Goal: Information Seeking & Learning: Check status

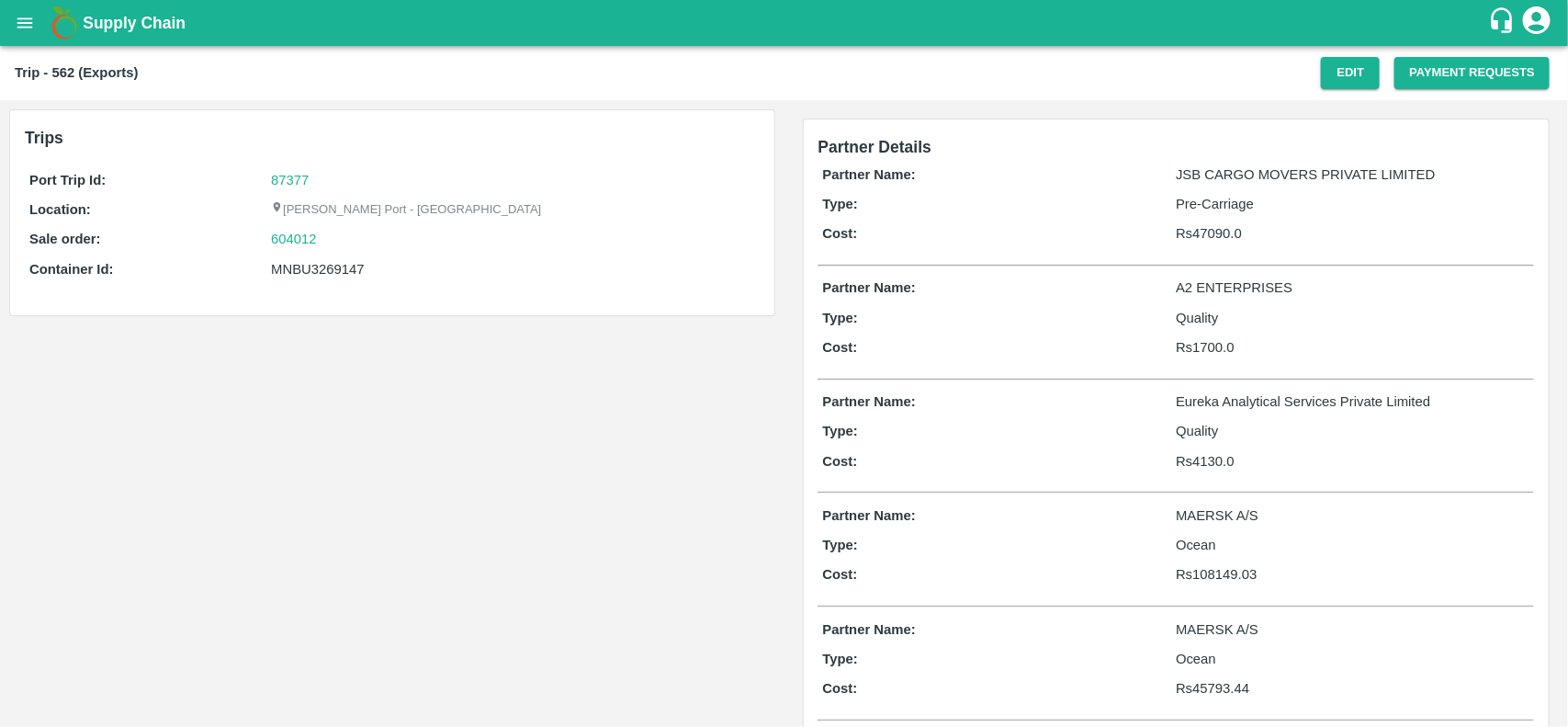
click at [328, 245] on div "604012" at bounding box center [512, 239] width 483 height 21
click at [287, 172] on link "87377" at bounding box center [289, 180] width 37 height 15
click at [326, 236] on div "604012" at bounding box center [512, 239] width 483 height 21
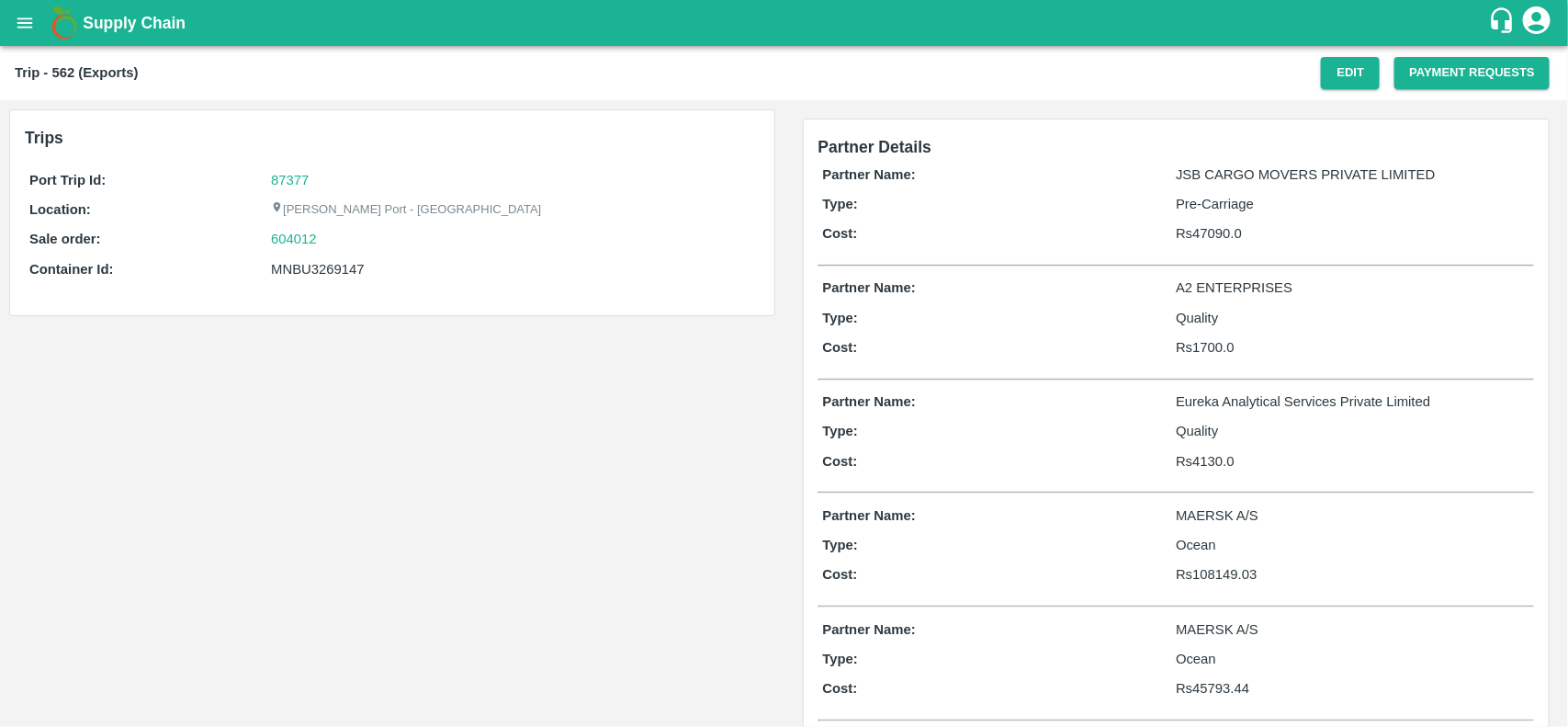
click at [326, 236] on div "604012" at bounding box center [512, 239] width 483 height 21
click at [286, 237] on link "604012" at bounding box center [293, 239] width 46 height 21
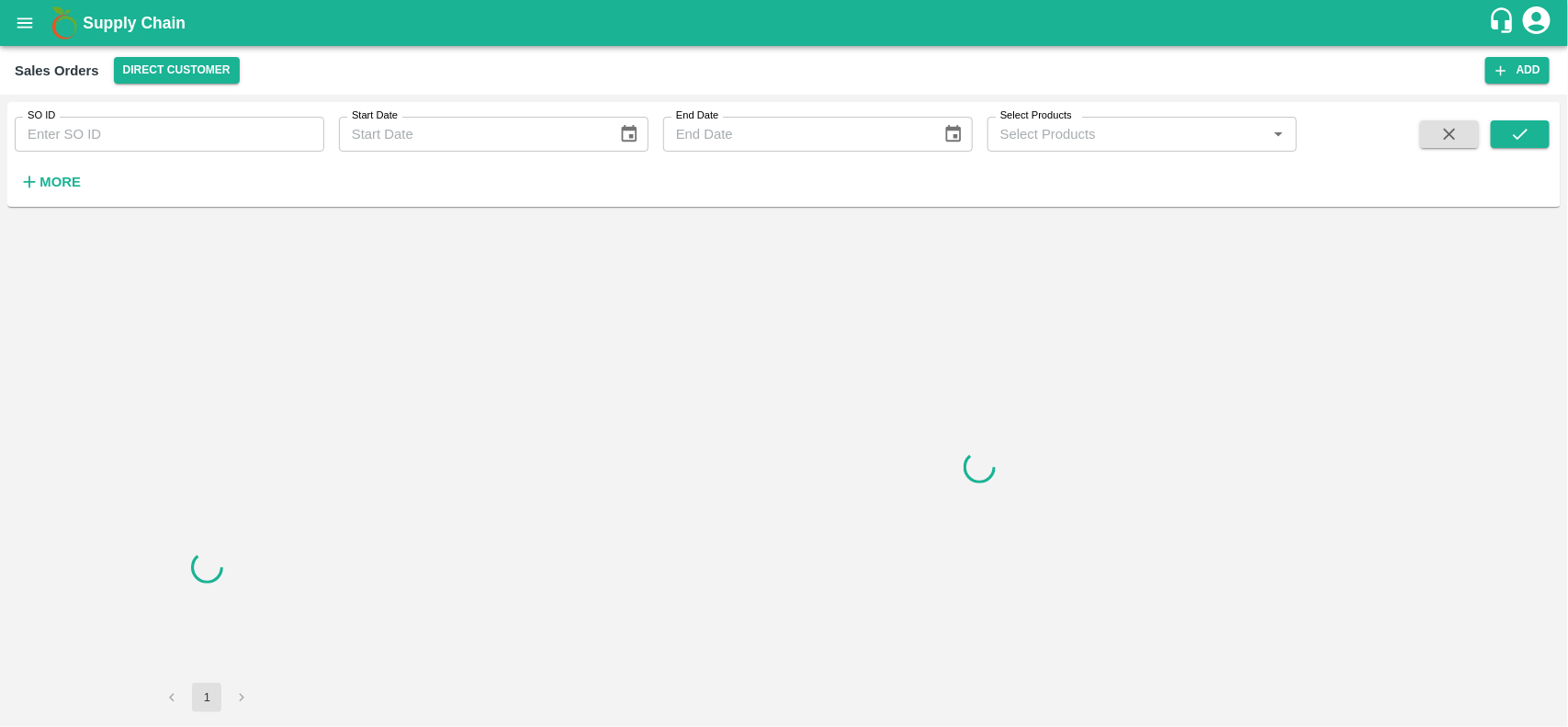
drag, startPoint x: 130, startPoint y: 159, endPoint x: 129, endPoint y: 145, distance: 14.0
click at [129, 145] on div "SO ID SO ID Start Date Start Date End Date End Date Select Products Select Prod…" at bounding box center [648, 150] width 1297 height 96
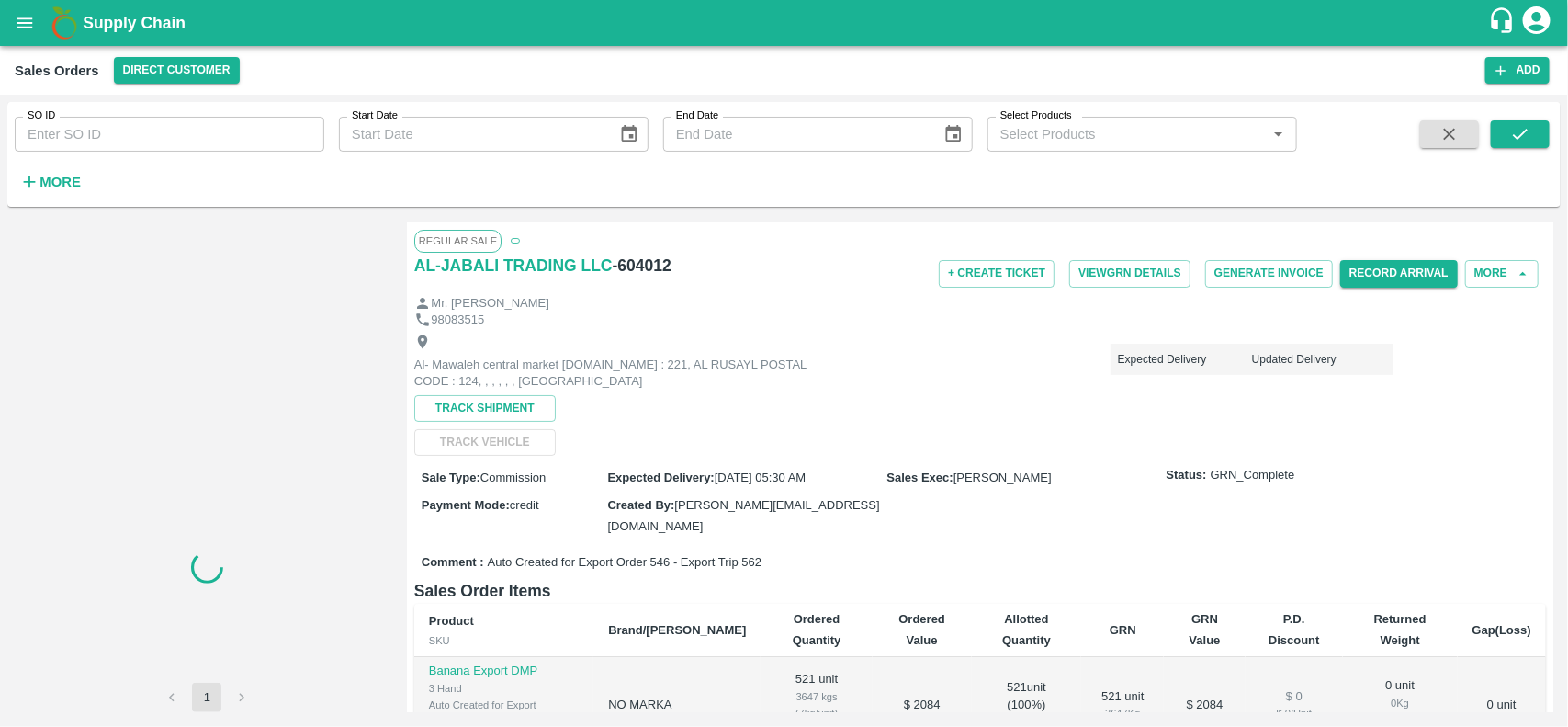
click at [129, 145] on input "SO ID" at bounding box center [170, 134] width 309 height 35
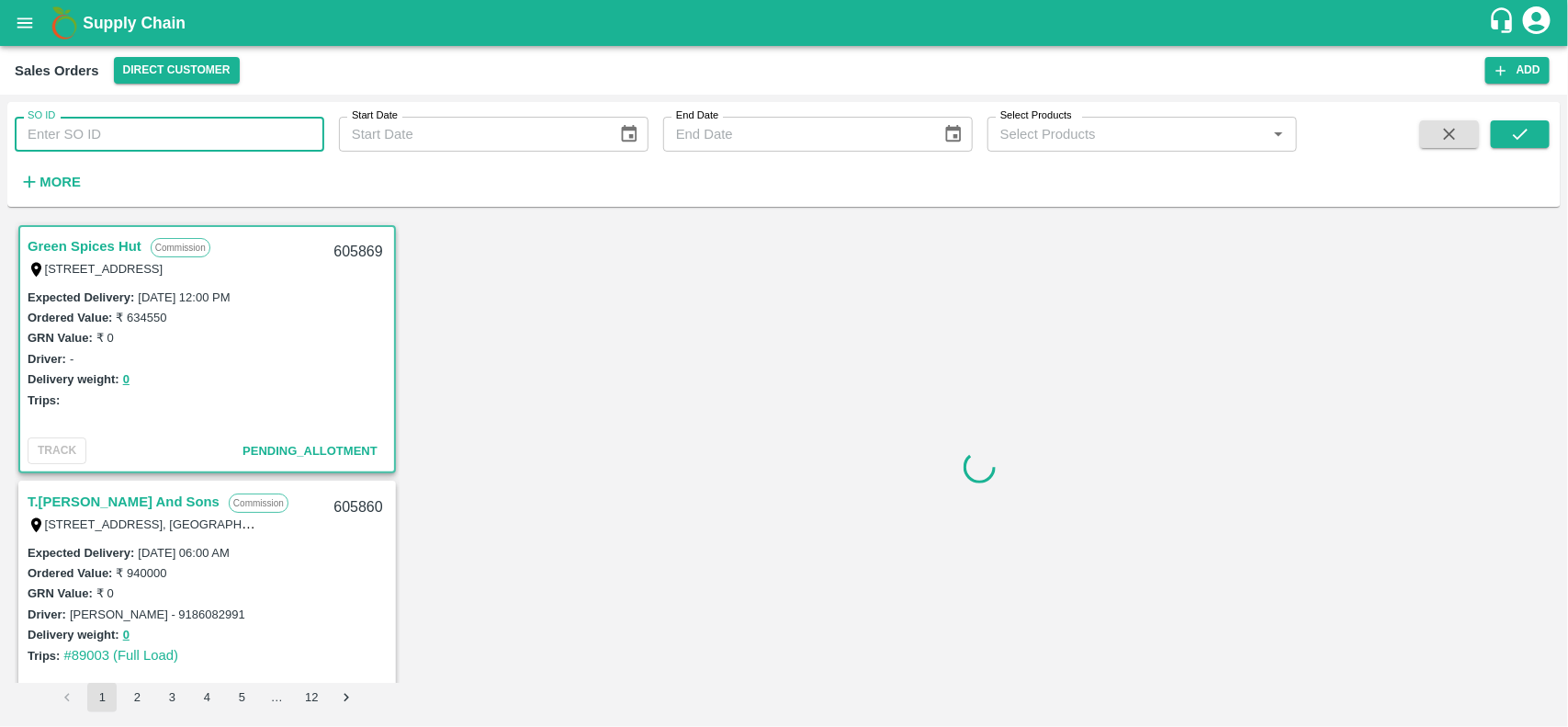
click at [129, 145] on input "SO ID" at bounding box center [170, 134] width 309 height 35
paste input "604012"
click at [129, 145] on input "604012" at bounding box center [170, 134] width 309 height 35
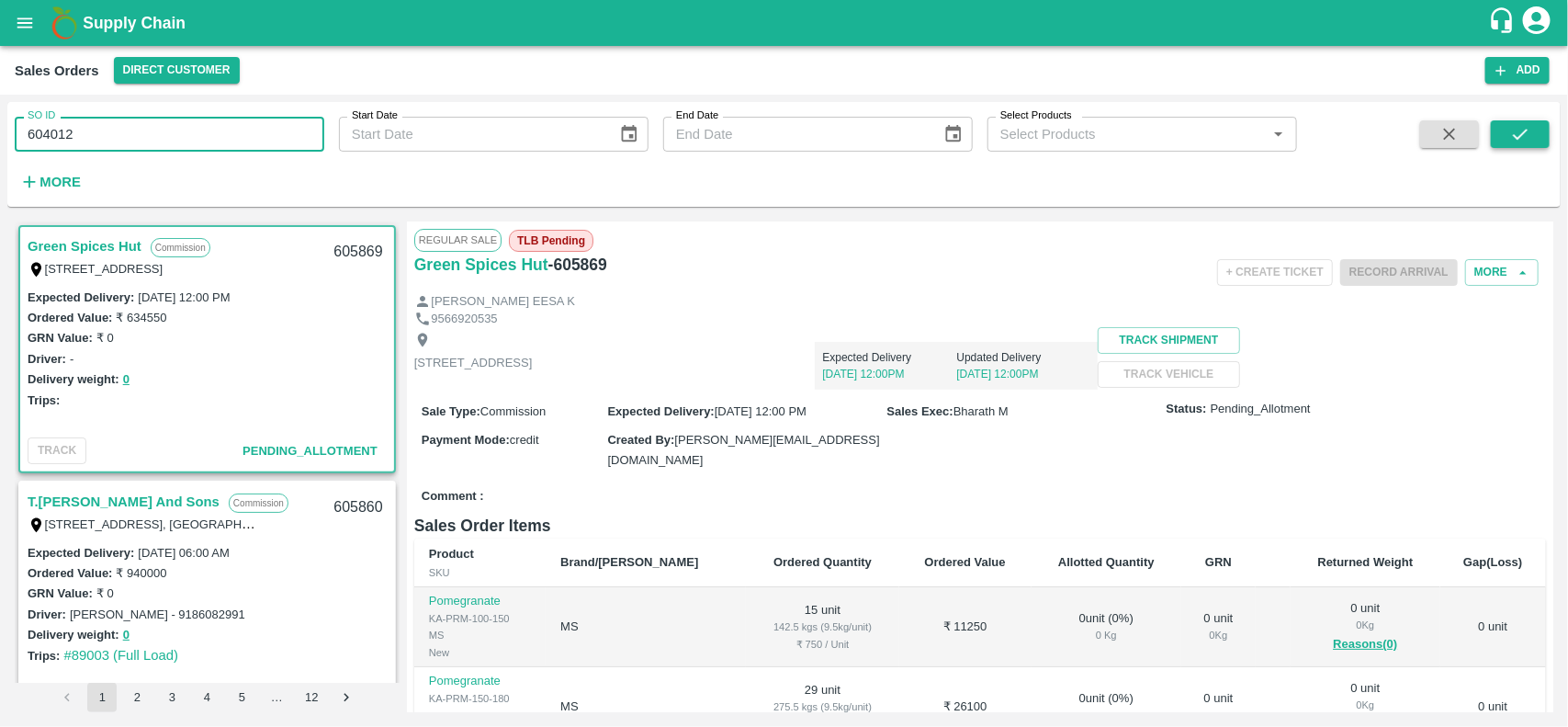
type input "604012"
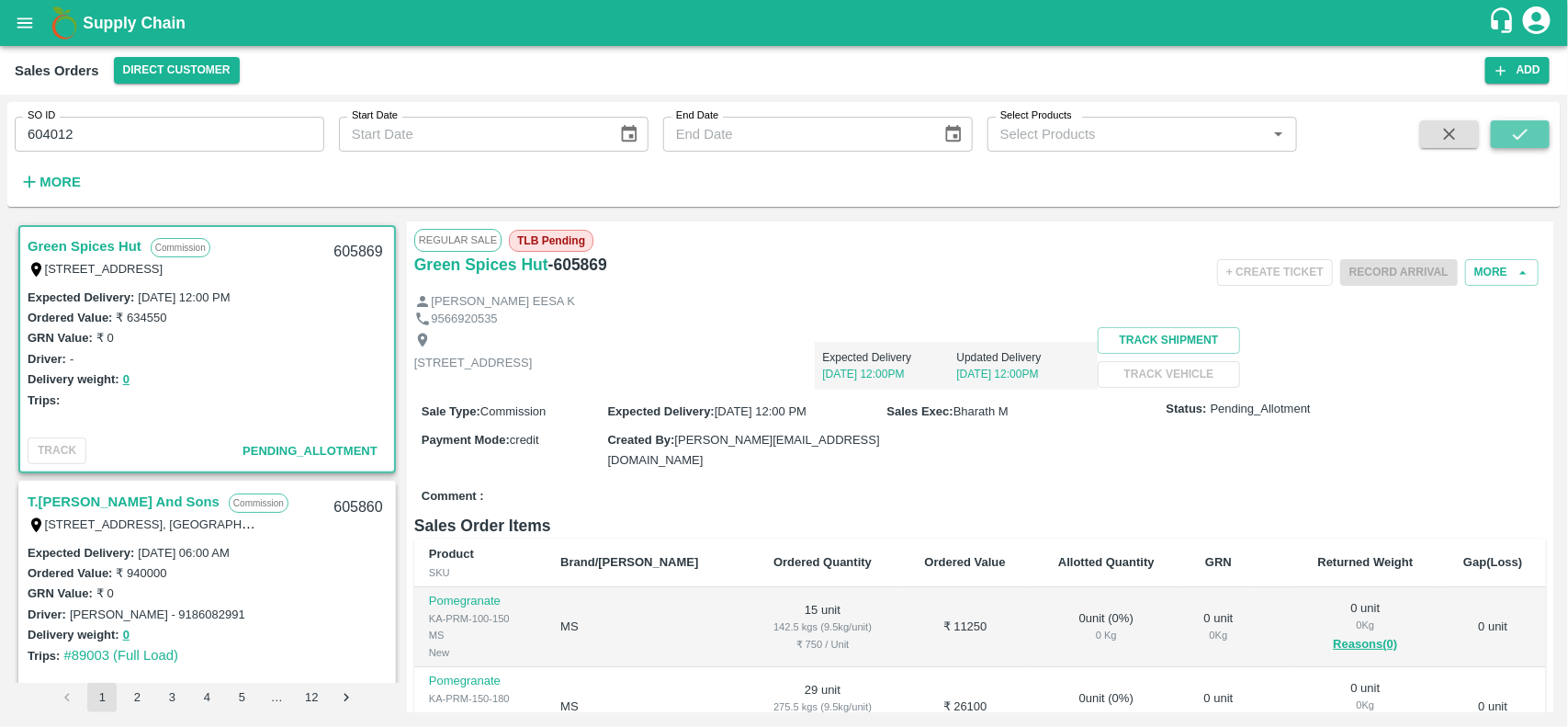
click at [1541, 128] on button "submit" at bounding box center [1520, 133] width 59 height 27
click at [130, 148] on input "604012" at bounding box center [170, 134] width 309 height 35
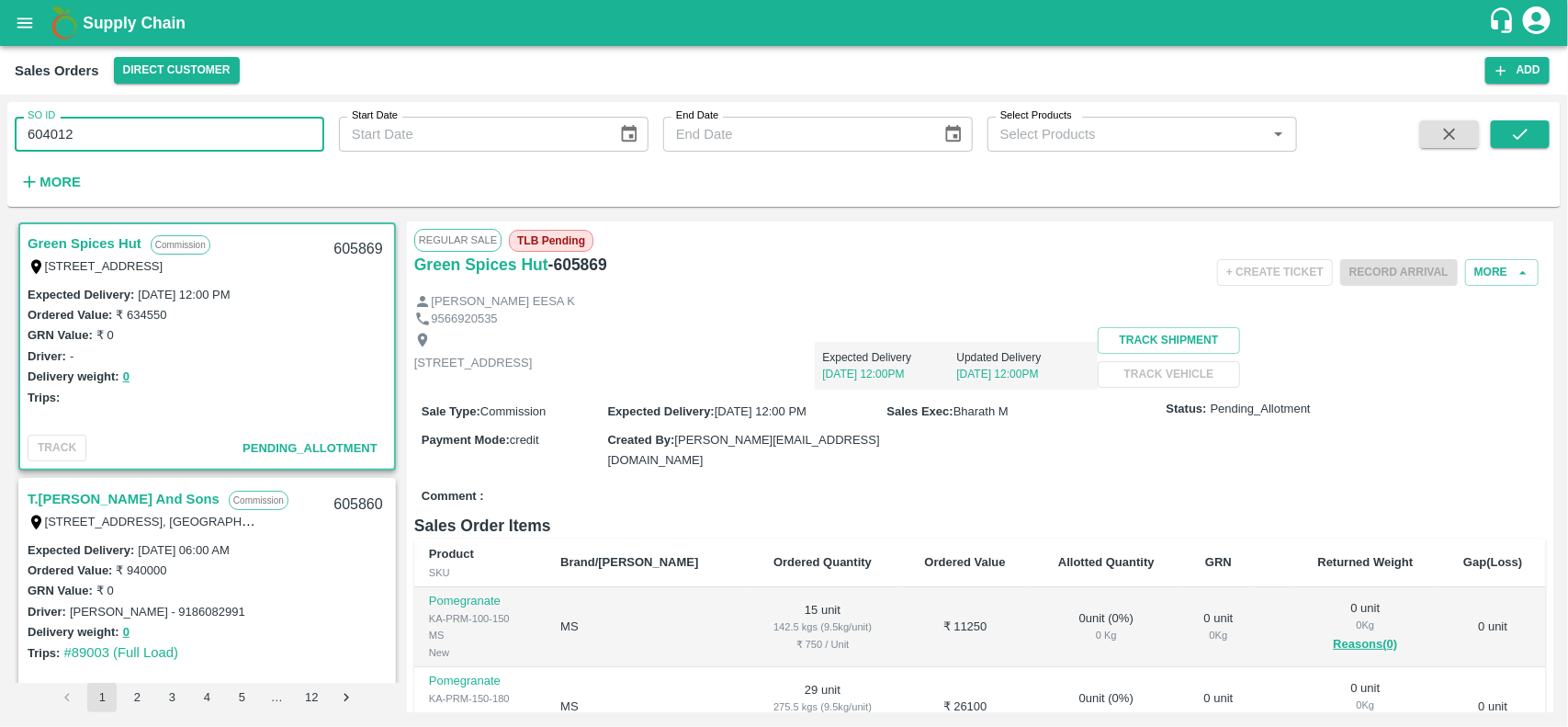
click at [130, 148] on input "604012" at bounding box center [170, 134] width 309 height 35
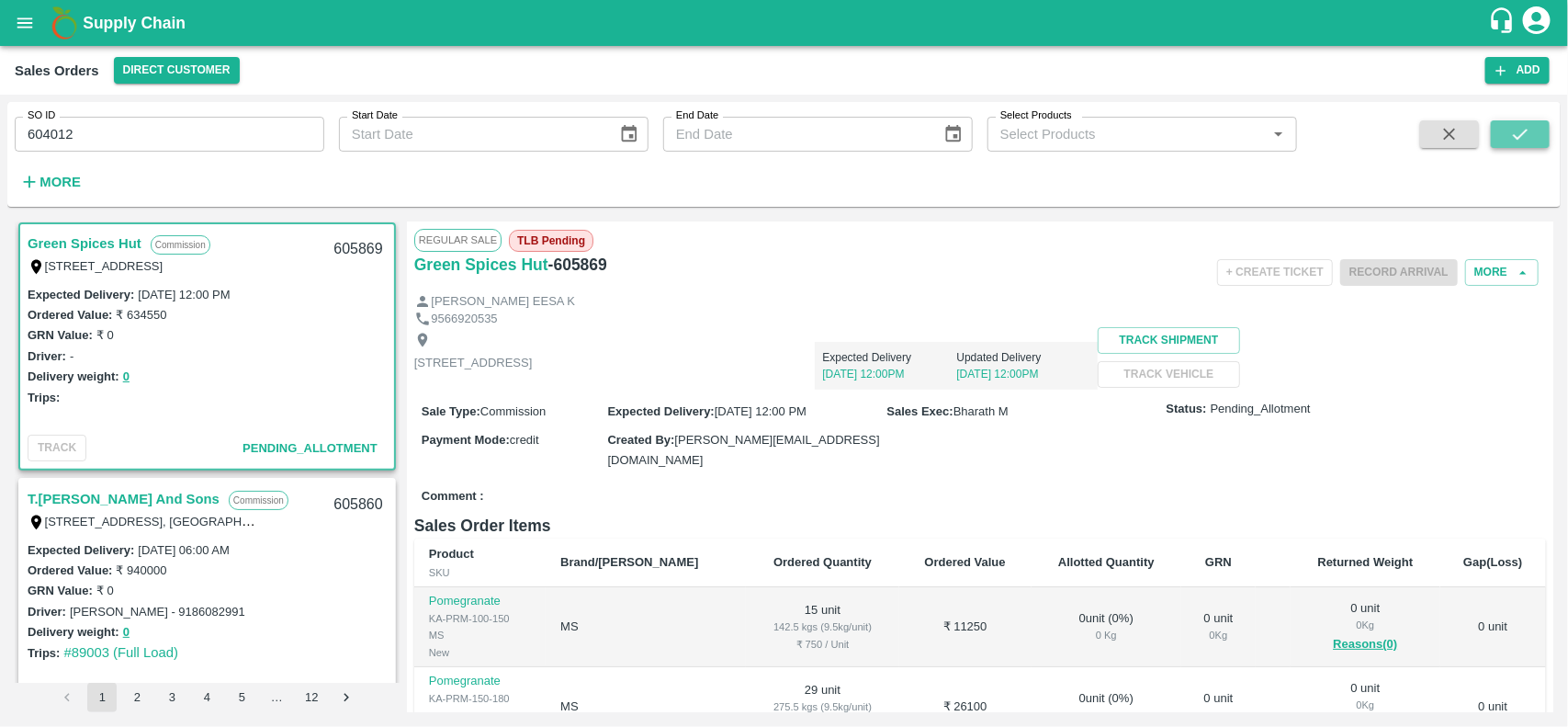
click at [1510, 131] on icon "submit" at bounding box center [1520, 134] width 21 height 21
click at [232, 148] on input "604012" at bounding box center [170, 134] width 309 height 35
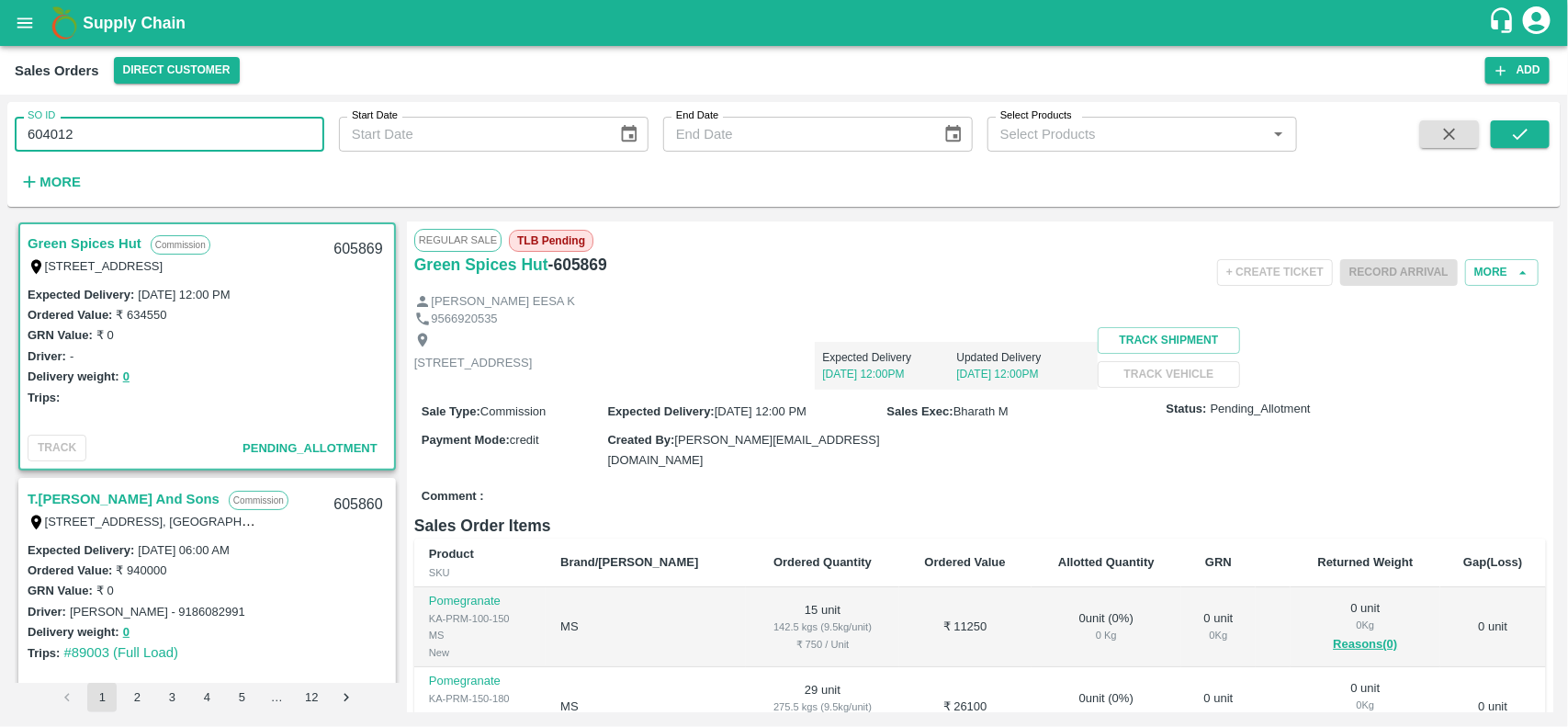
click at [232, 148] on input "604012" at bounding box center [170, 134] width 309 height 35
paste input "text"
type input "604012"
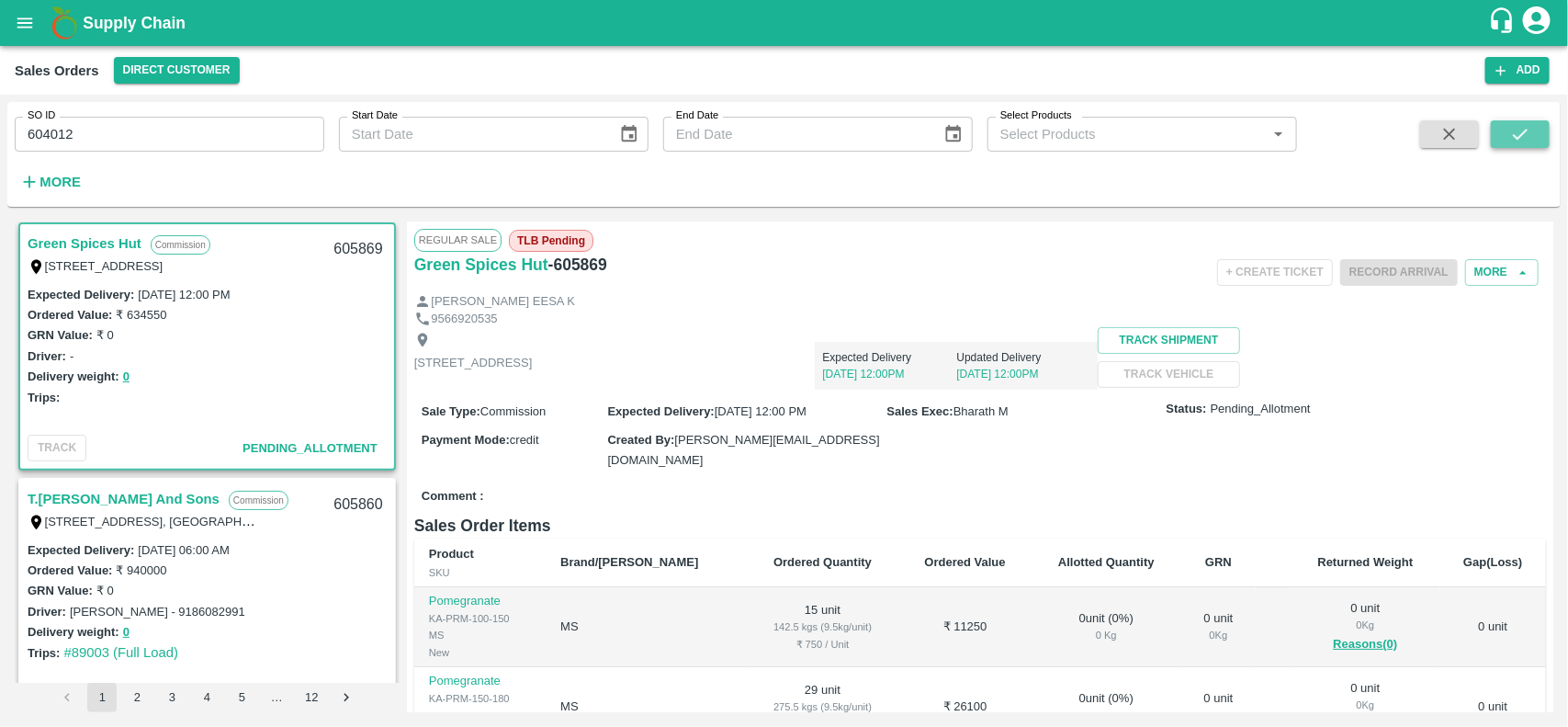
click at [1510, 136] on icon "submit" at bounding box center [1520, 134] width 21 height 21
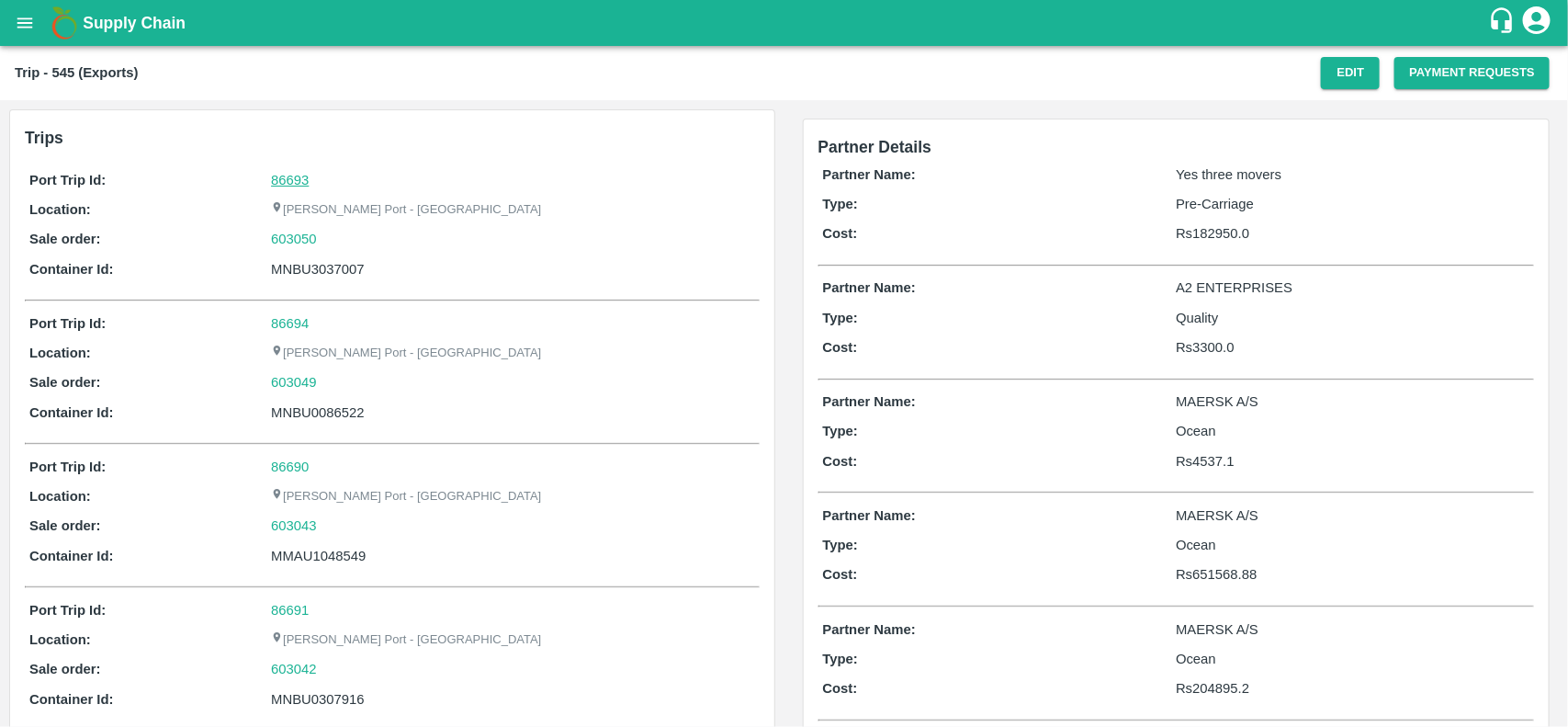
click at [289, 182] on link "86693" at bounding box center [289, 180] width 37 height 15
click at [331, 242] on div "603050" at bounding box center [512, 239] width 483 height 21
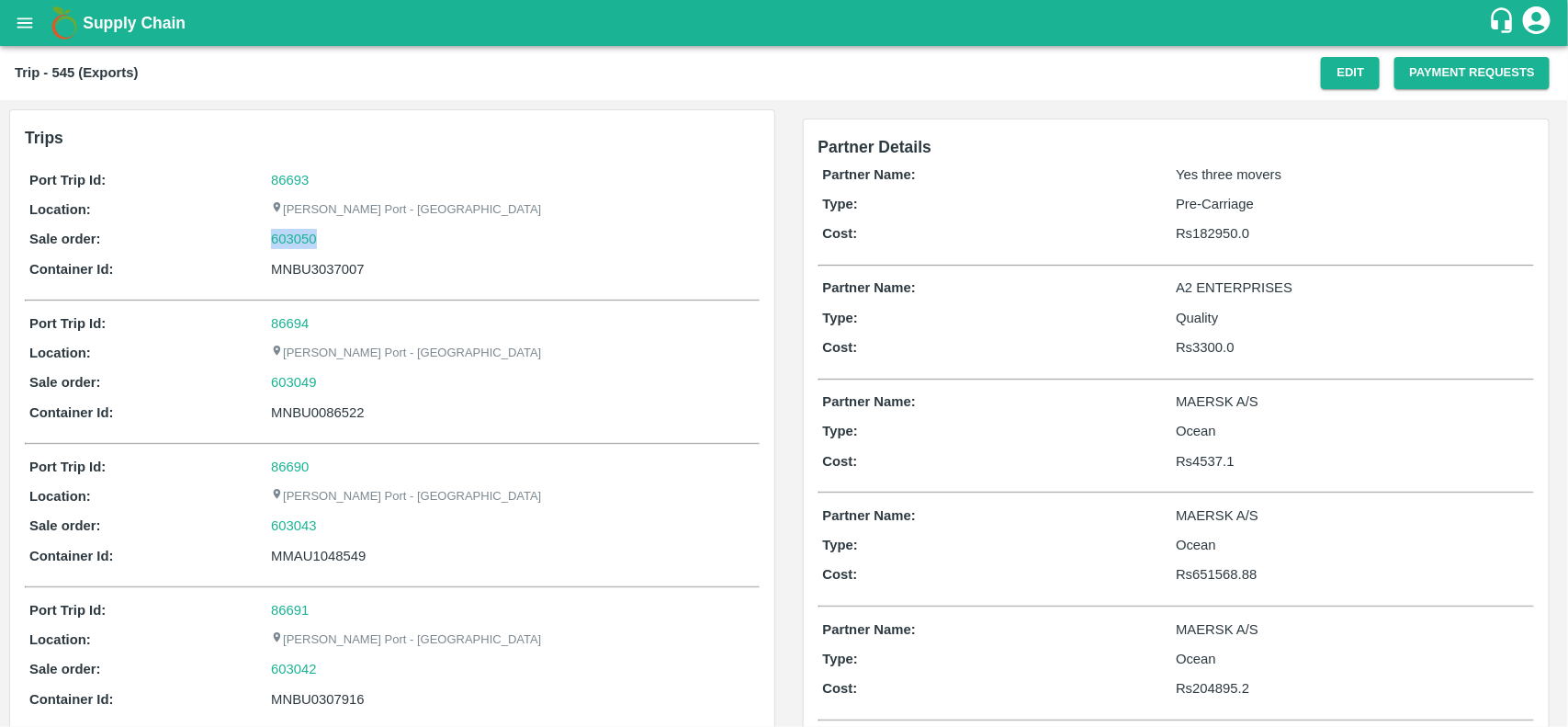
copy link "603050"
click at [331, 242] on div "603050" at bounding box center [512, 239] width 483 height 21
click at [287, 245] on link "603050" at bounding box center [293, 239] width 46 height 21
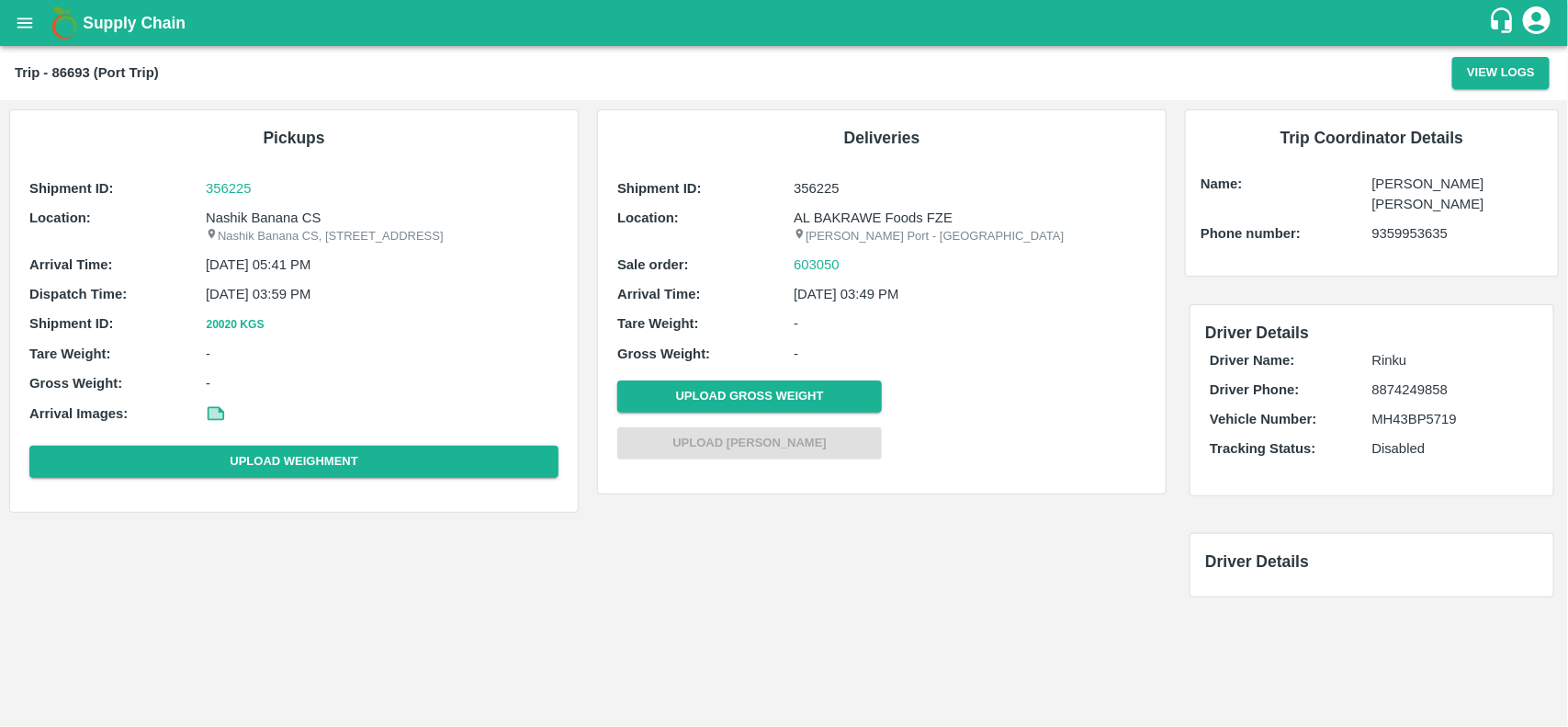
click at [267, 212] on p "Nashik Banana CS" at bounding box center [382, 218] width 353 height 21
copy p "Banana"
click at [267, 212] on p "Nashik Banana CS" at bounding box center [382, 218] width 353 height 21
copy p "Nashik Banana CS"
click at [267, 212] on p "Nashik Banana CS" at bounding box center [382, 218] width 353 height 21
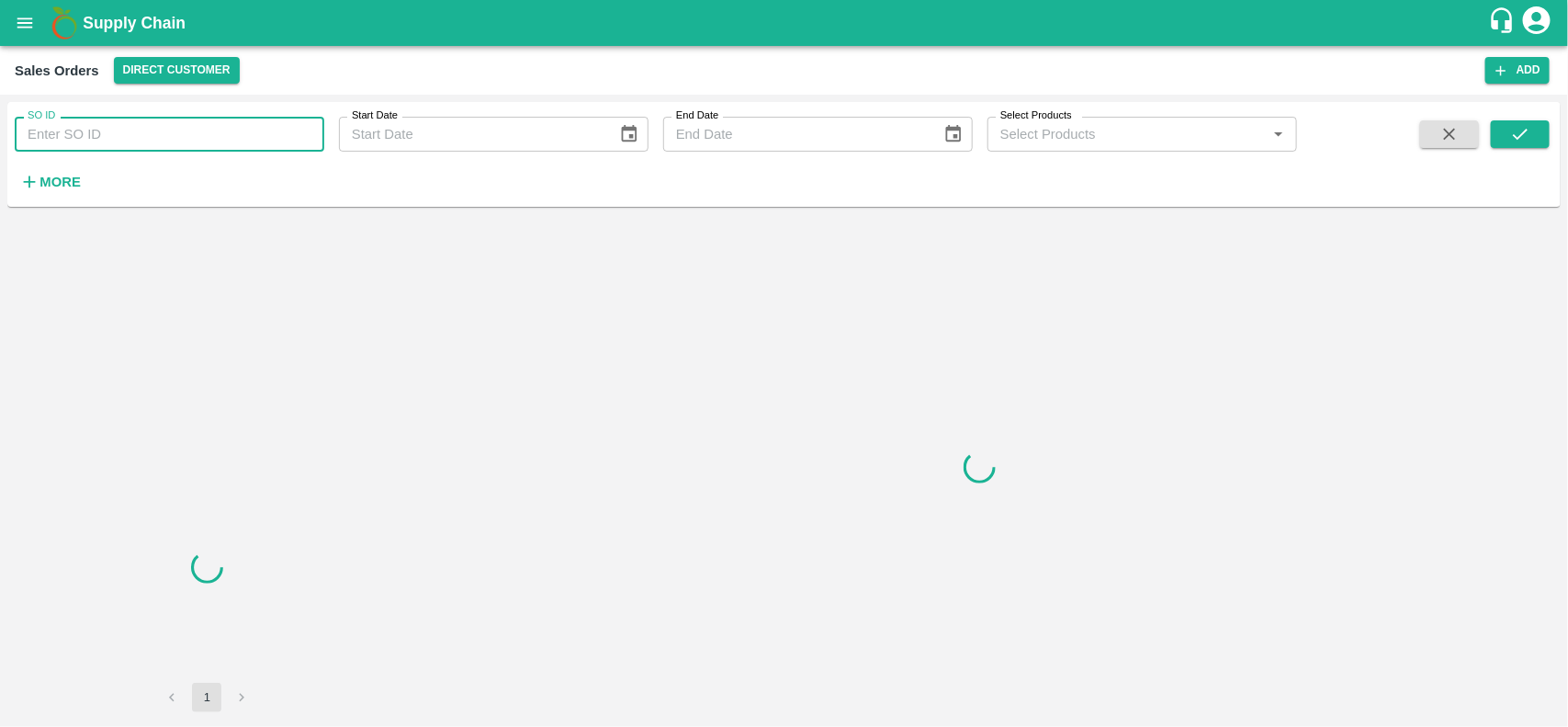
click at [109, 120] on input "SO ID" at bounding box center [170, 134] width 309 height 35
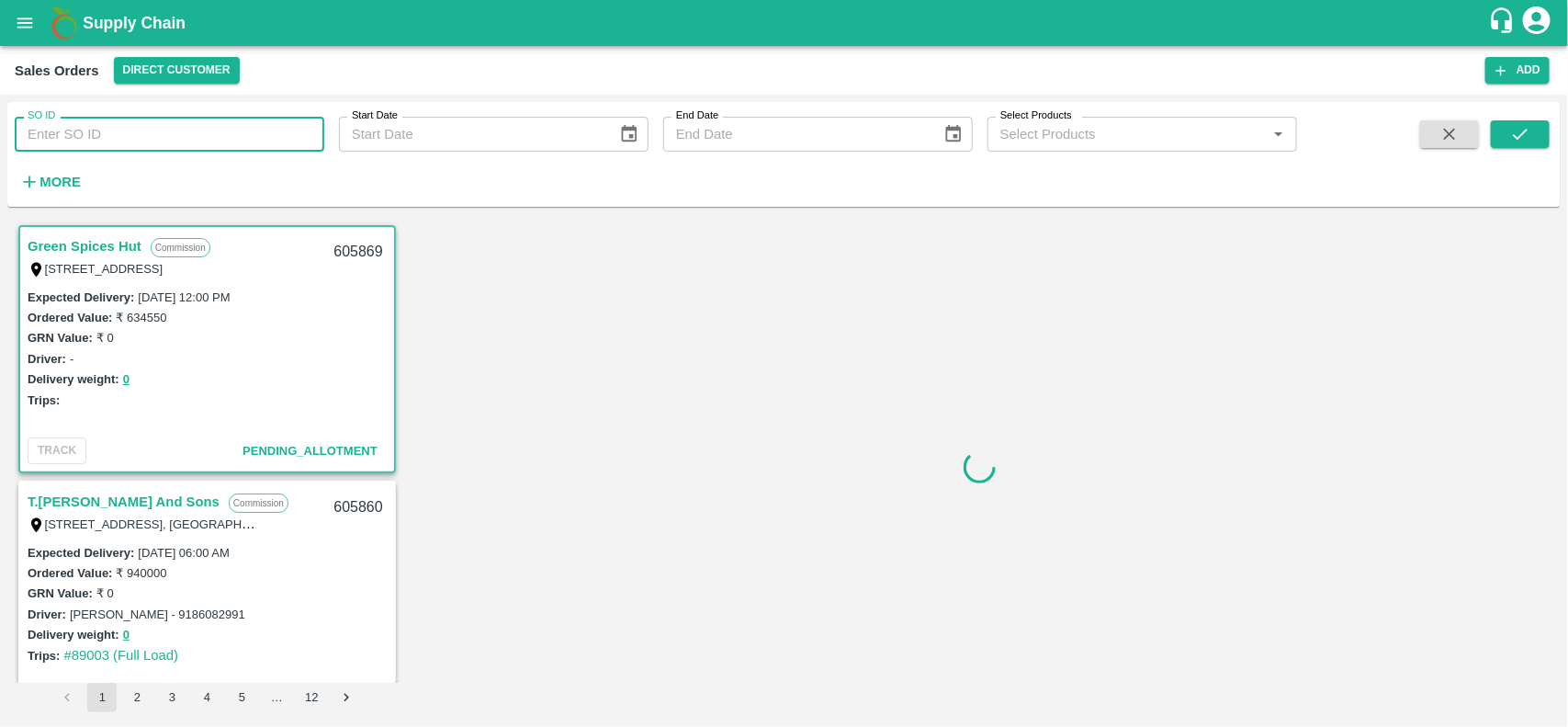
click at [109, 120] on input "SO ID" at bounding box center [170, 134] width 309 height 35
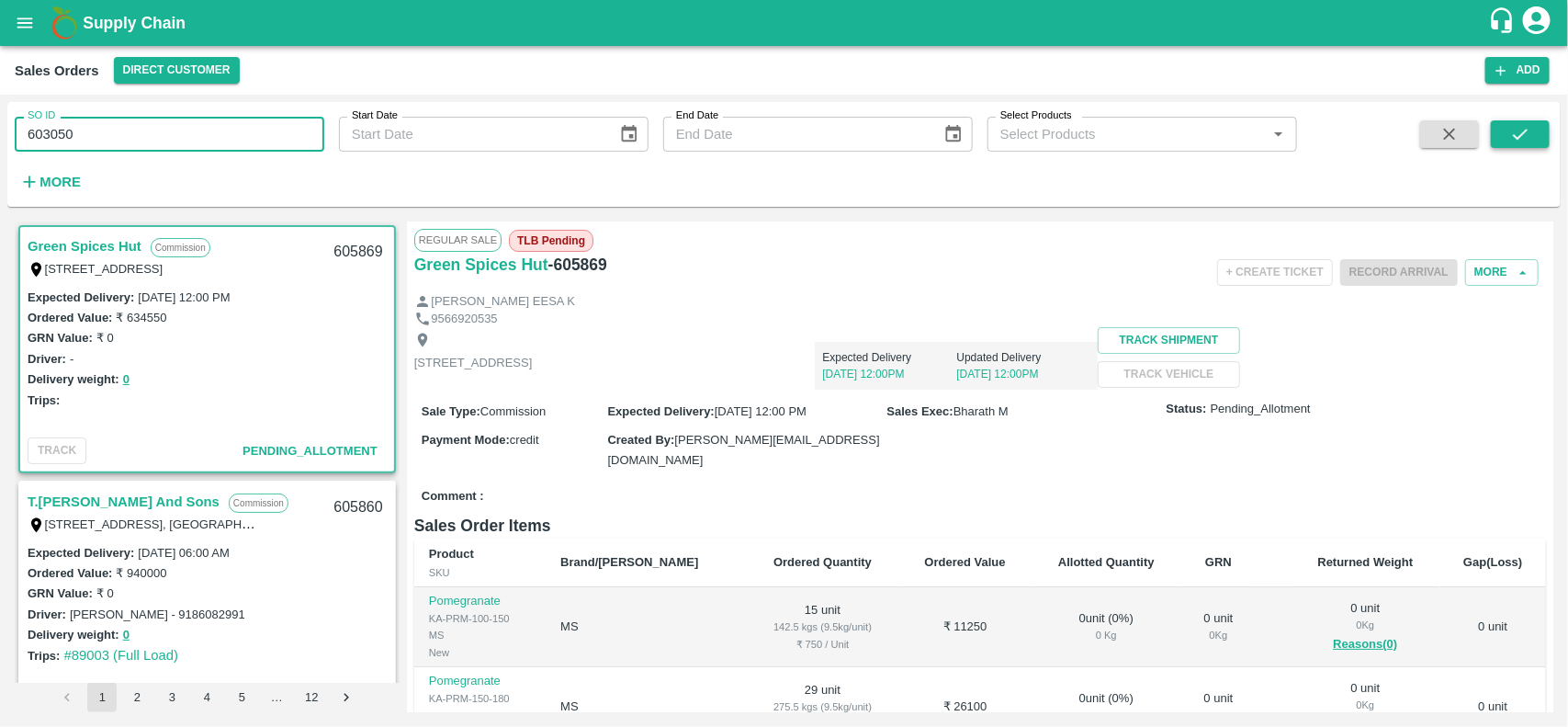
type input "603050"
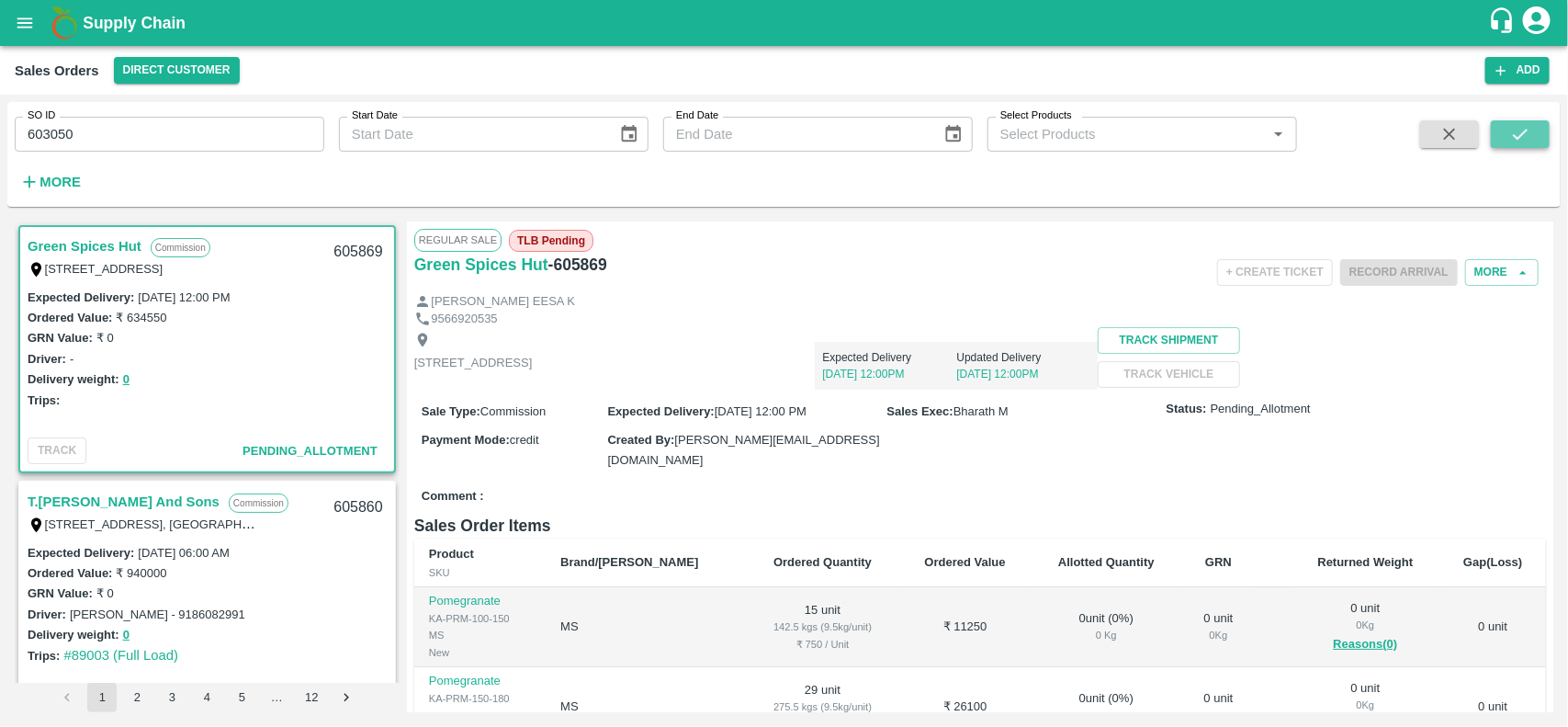
click at [1525, 144] on button "submit" at bounding box center [1520, 133] width 59 height 27
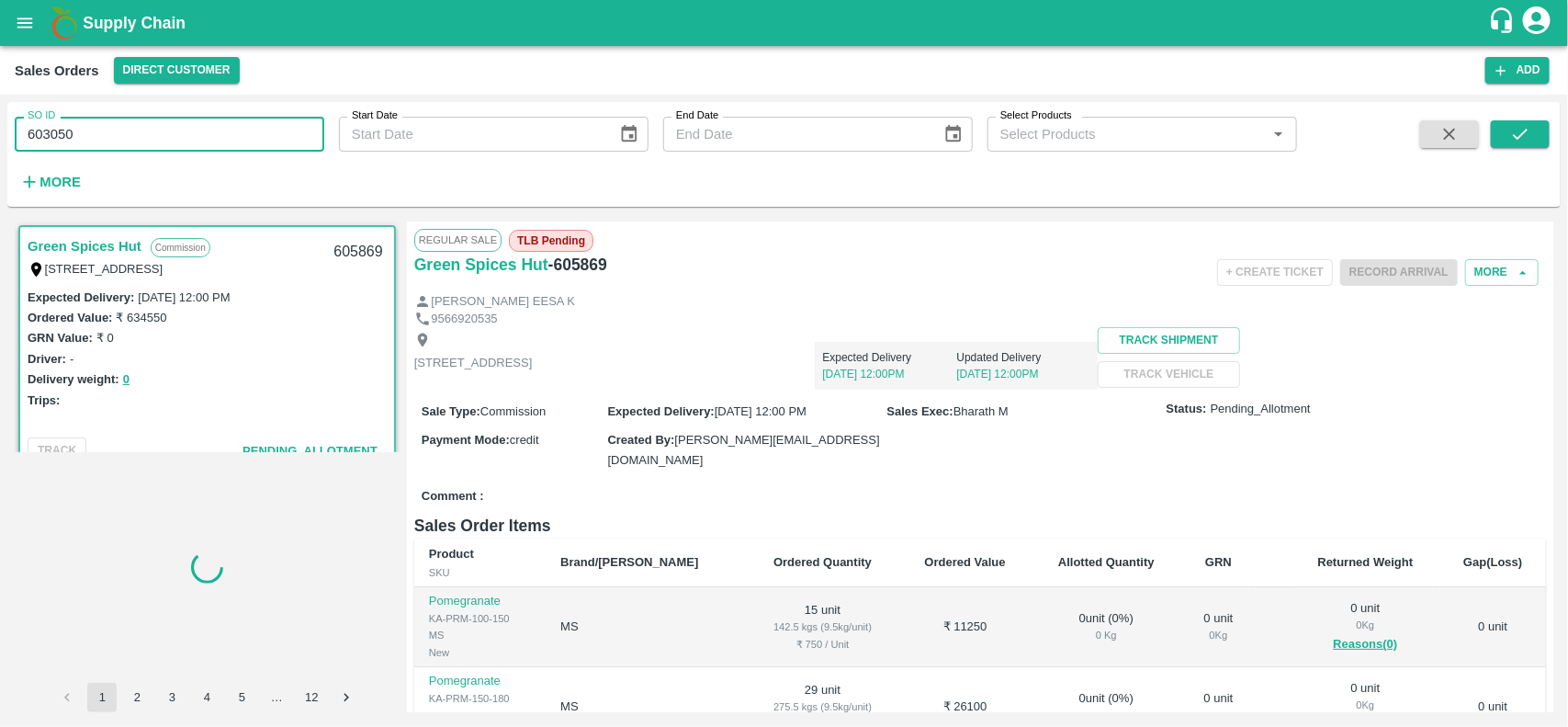
click at [230, 147] on input "603050" at bounding box center [170, 134] width 309 height 35
click at [230, 147] on input "SO ID" at bounding box center [170, 134] width 309 height 35
paste input "text"
type input "603050"
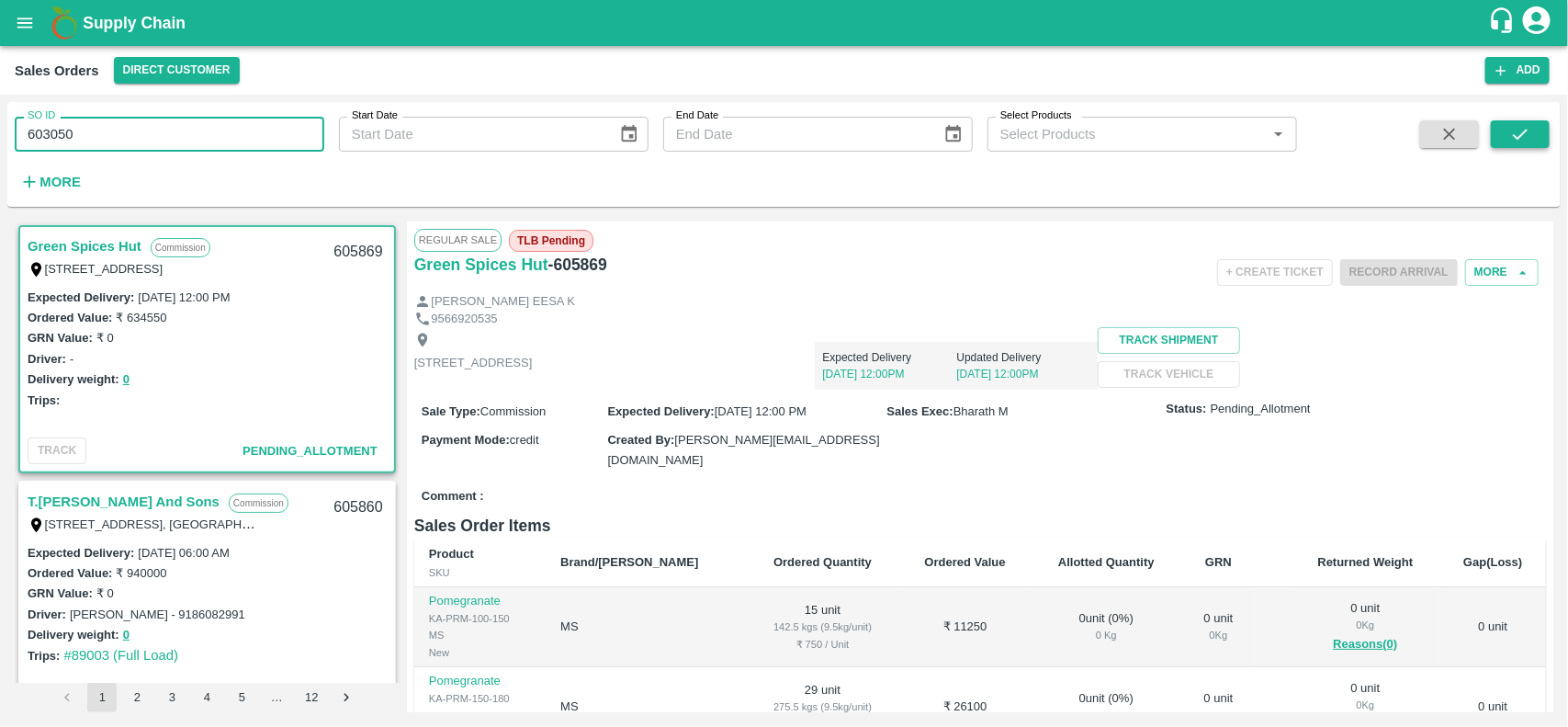
scroll to position [3, 0]
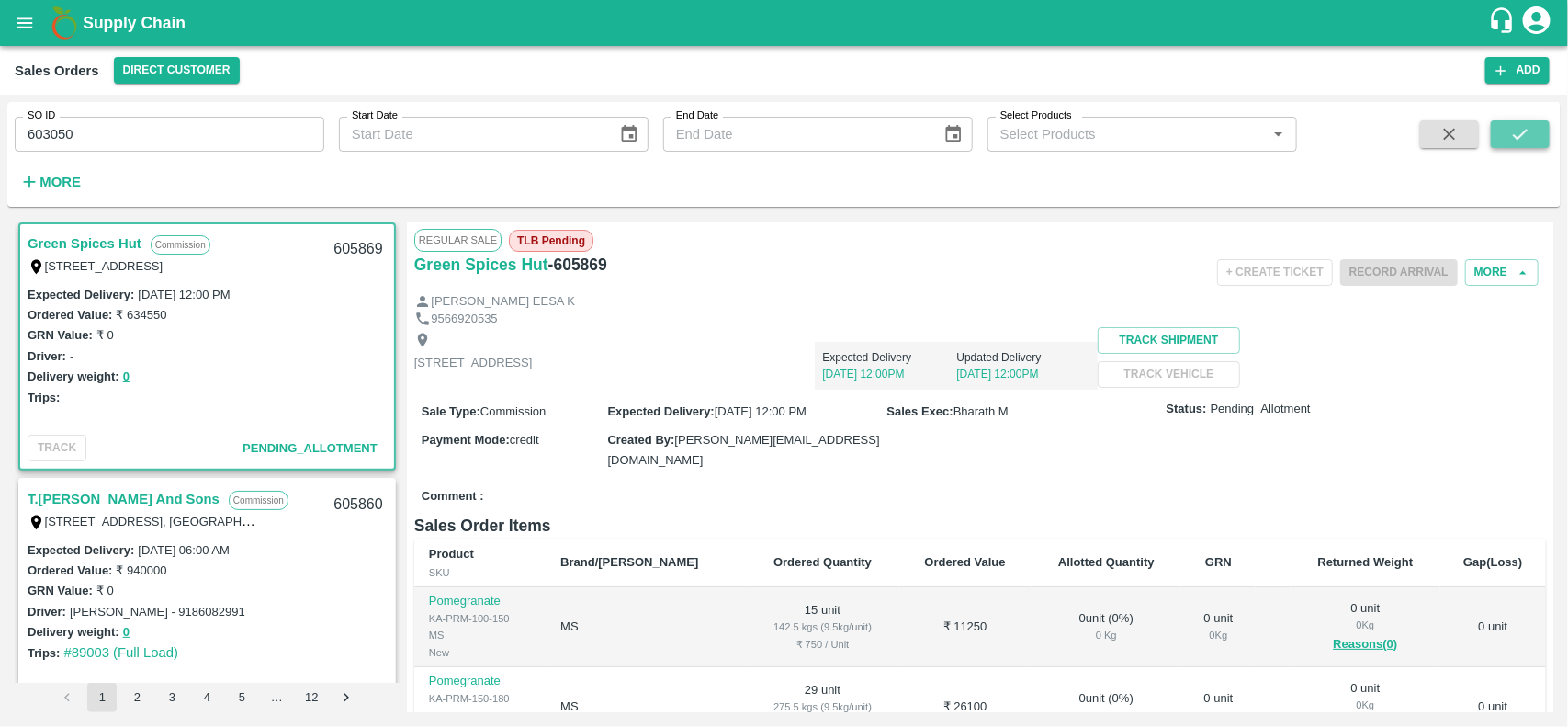
click at [1534, 141] on button "submit" at bounding box center [1520, 133] width 59 height 27
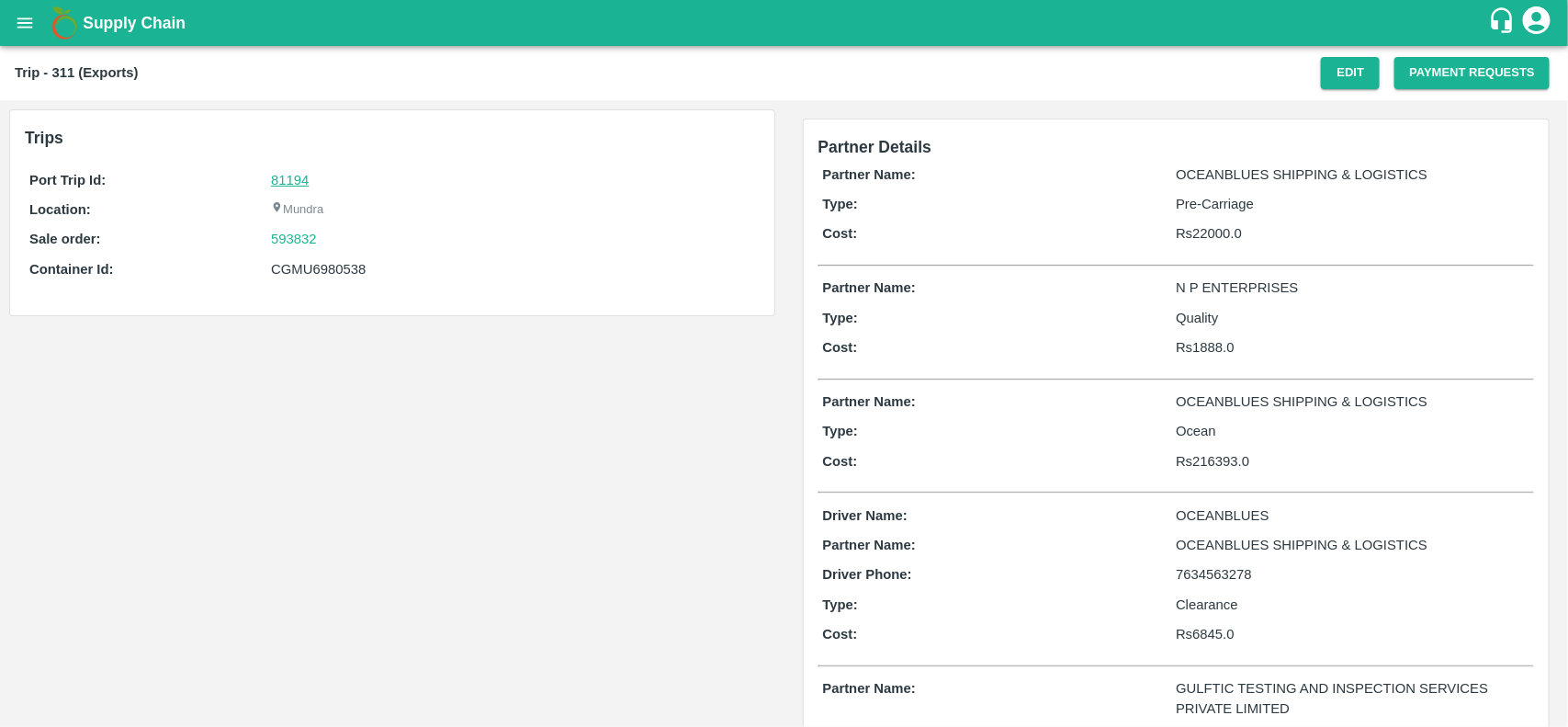
click at [302, 175] on link "81194" at bounding box center [289, 180] width 37 height 15
click at [321, 242] on div "593832" at bounding box center [512, 239] width 483 height 21
copy link "593832"
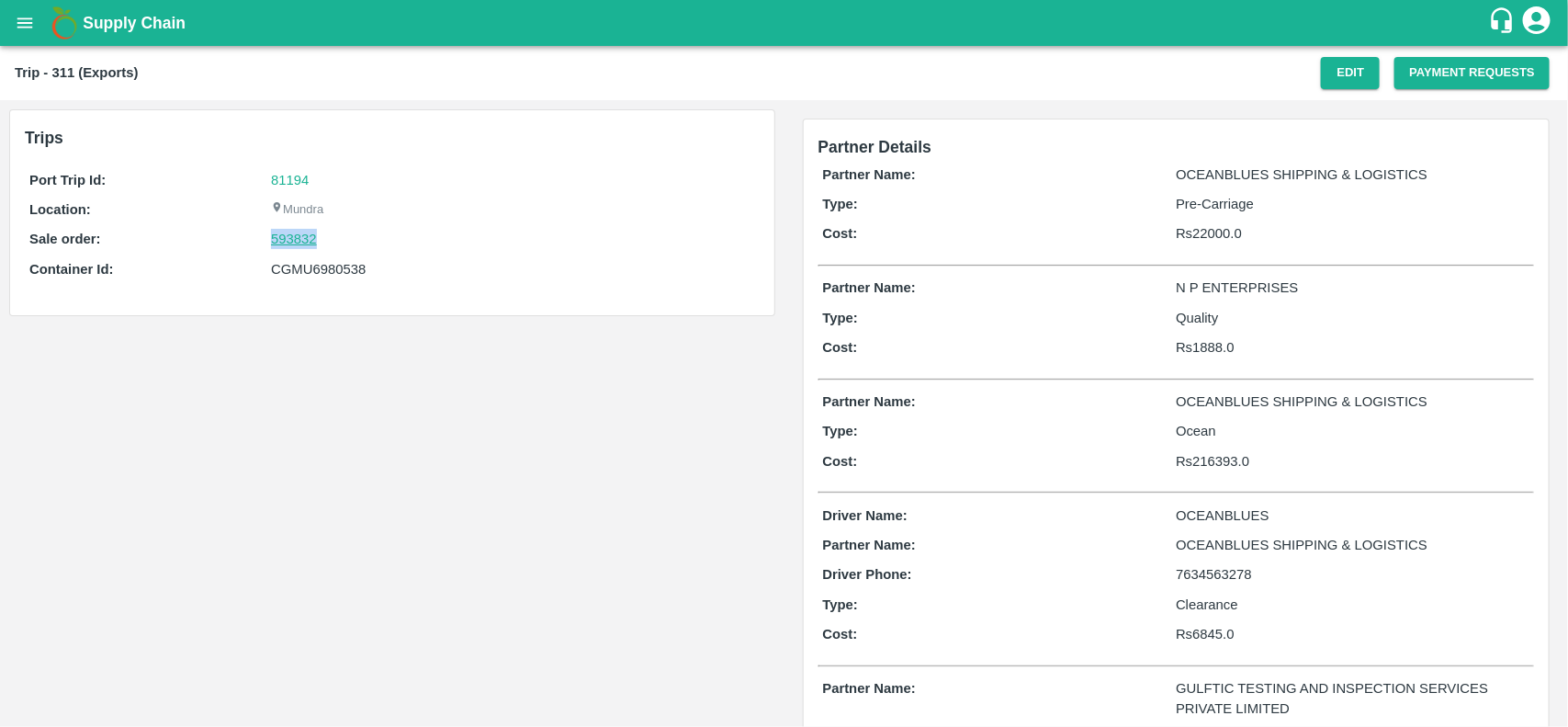
click at [310, 240] on link "593832" at bounding box center [293, 239] width 46 height 21
click at [312, 273] on div "CGMU6980538" at bounding box center [512, 270] width 483 height 21
copy div "CGMU6980538"
click at [312, 273] on div "CGMU6980538" at bounding box center [512, 270] width 483 height 21
click at [322, 271] on div "CGMU6980538" at bounding box center [512, 270] width 483 height 21
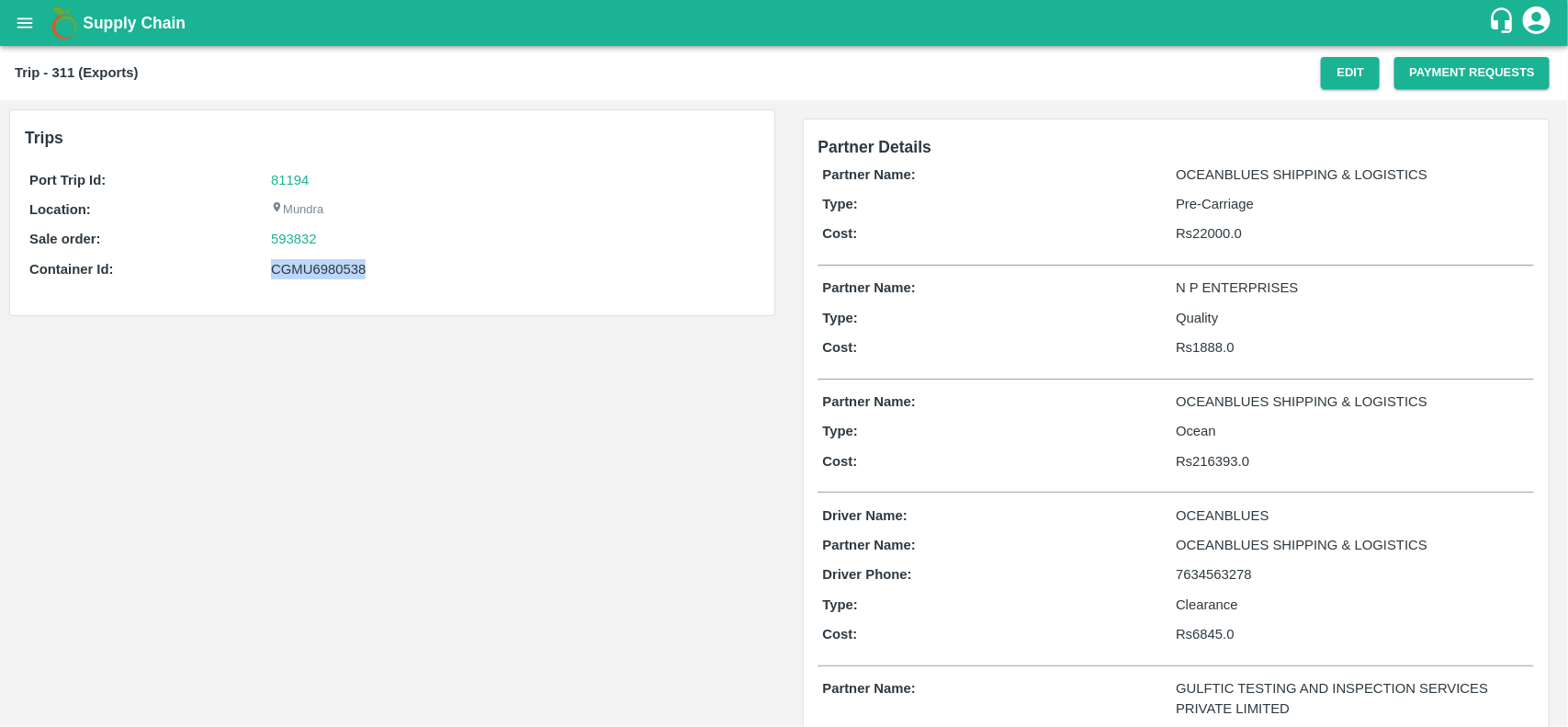
copy div "CGMU6980538"
click at [322, 271] on div "CGMU6980538" at bounding box center [512, 270] width 483 height 21
copy div "CGMU6980538"
click at [322, 271] on div "CGMU6980538" at bounding box center [512, 270] width 483 height 21
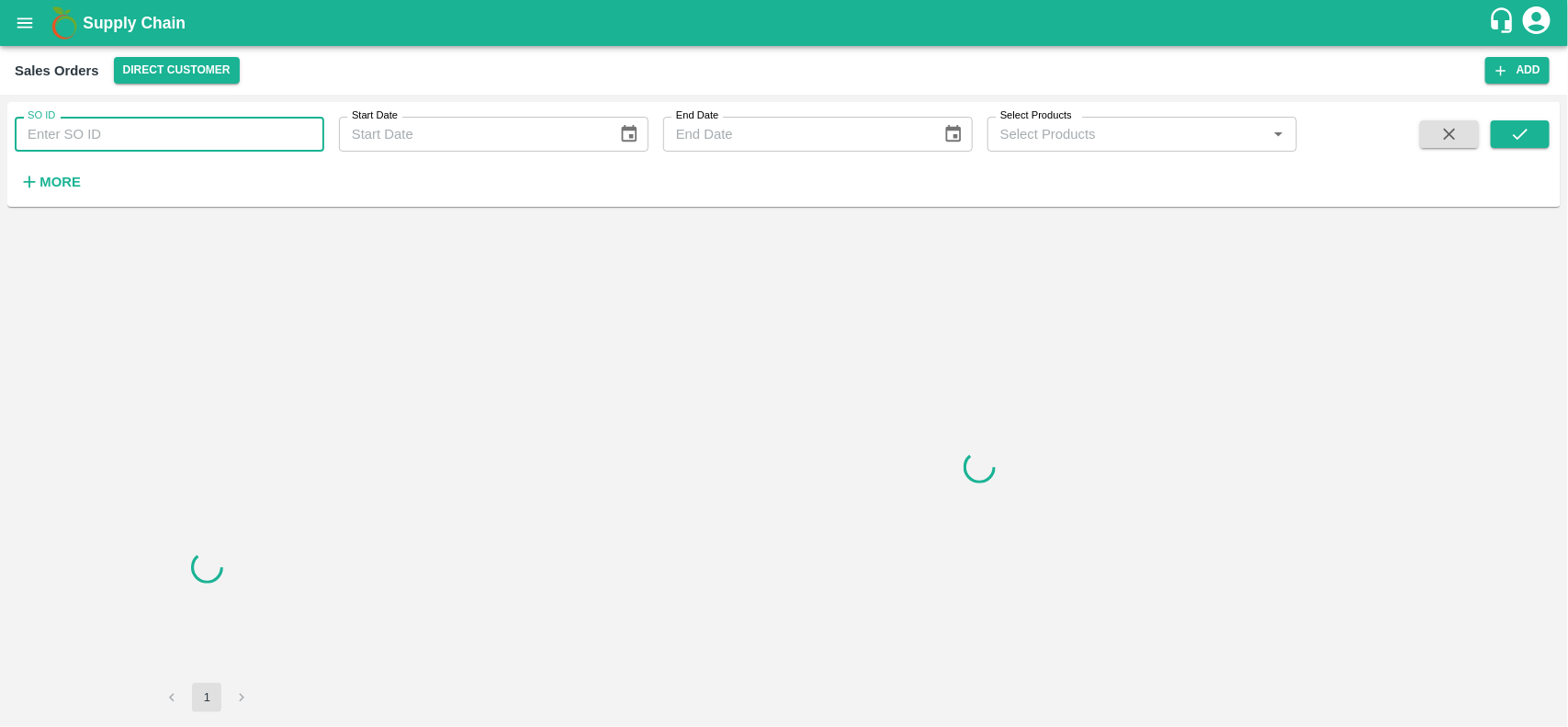
click at [98, 134] on input "SO ID" at bounding box center [170, 134] width 309 height 35
click at [98, 134] on input "593832" at bounding box center [170, 134] width 309 height 35
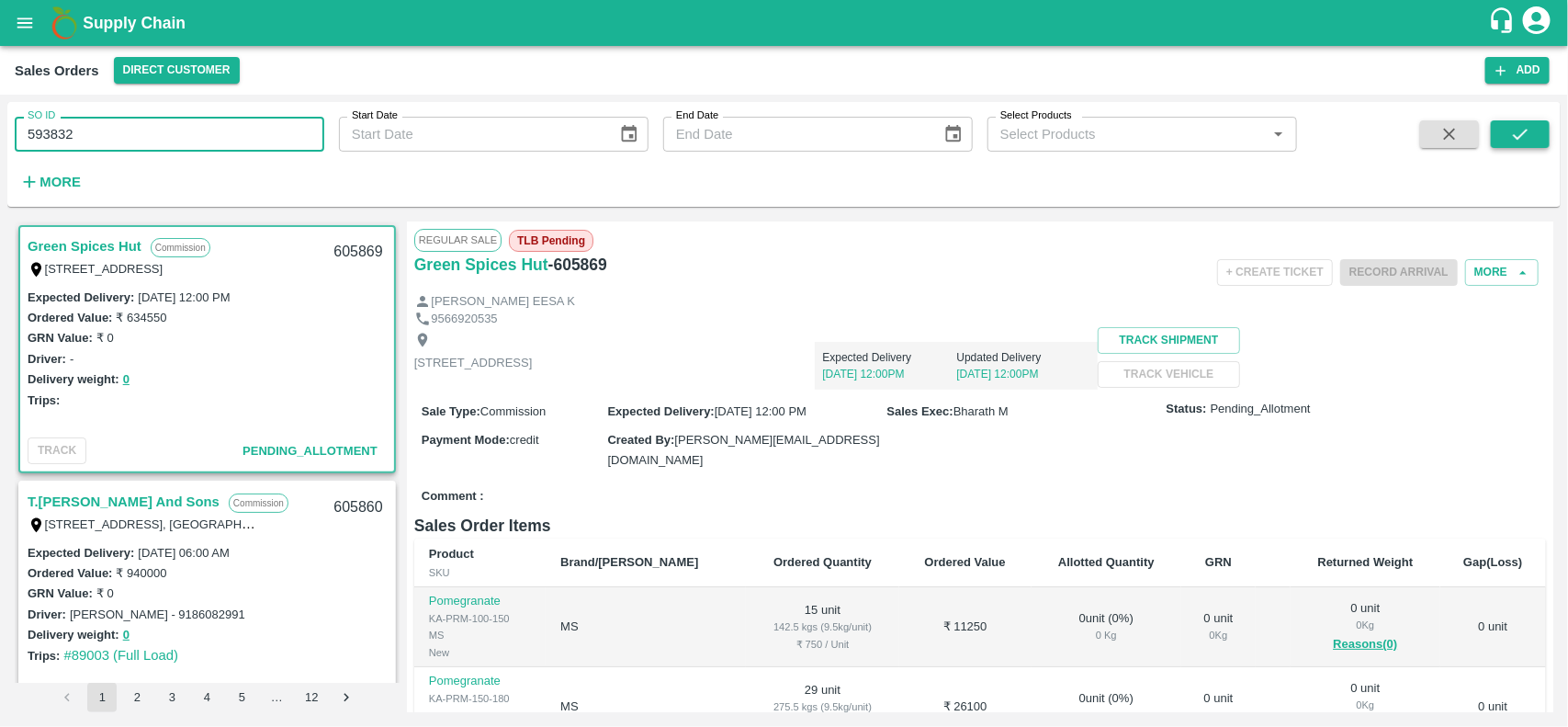
type input "593832"
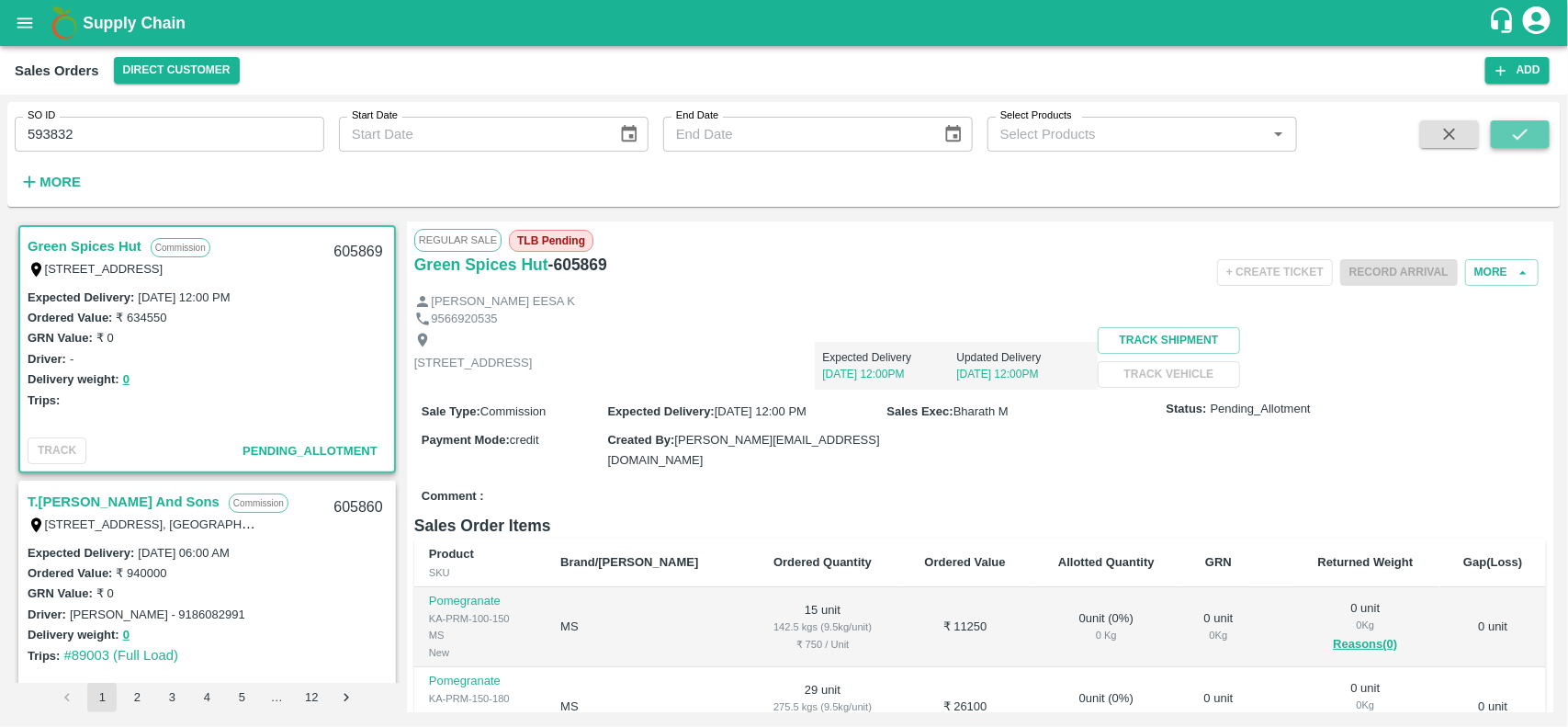
click at [1520, 147] on button "submit" at bounding box center [1520, 133] width 59 height 27
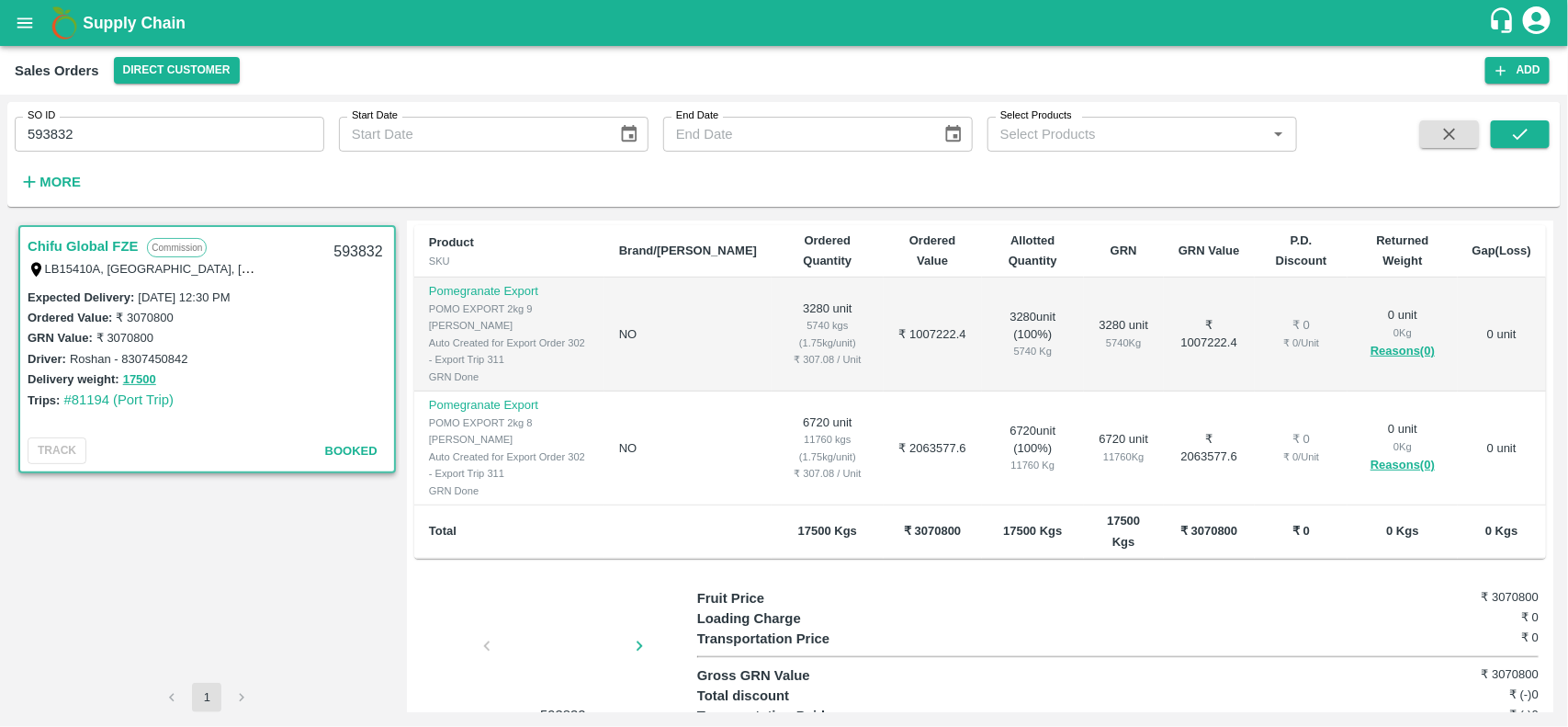
scroll to position [378, 0]
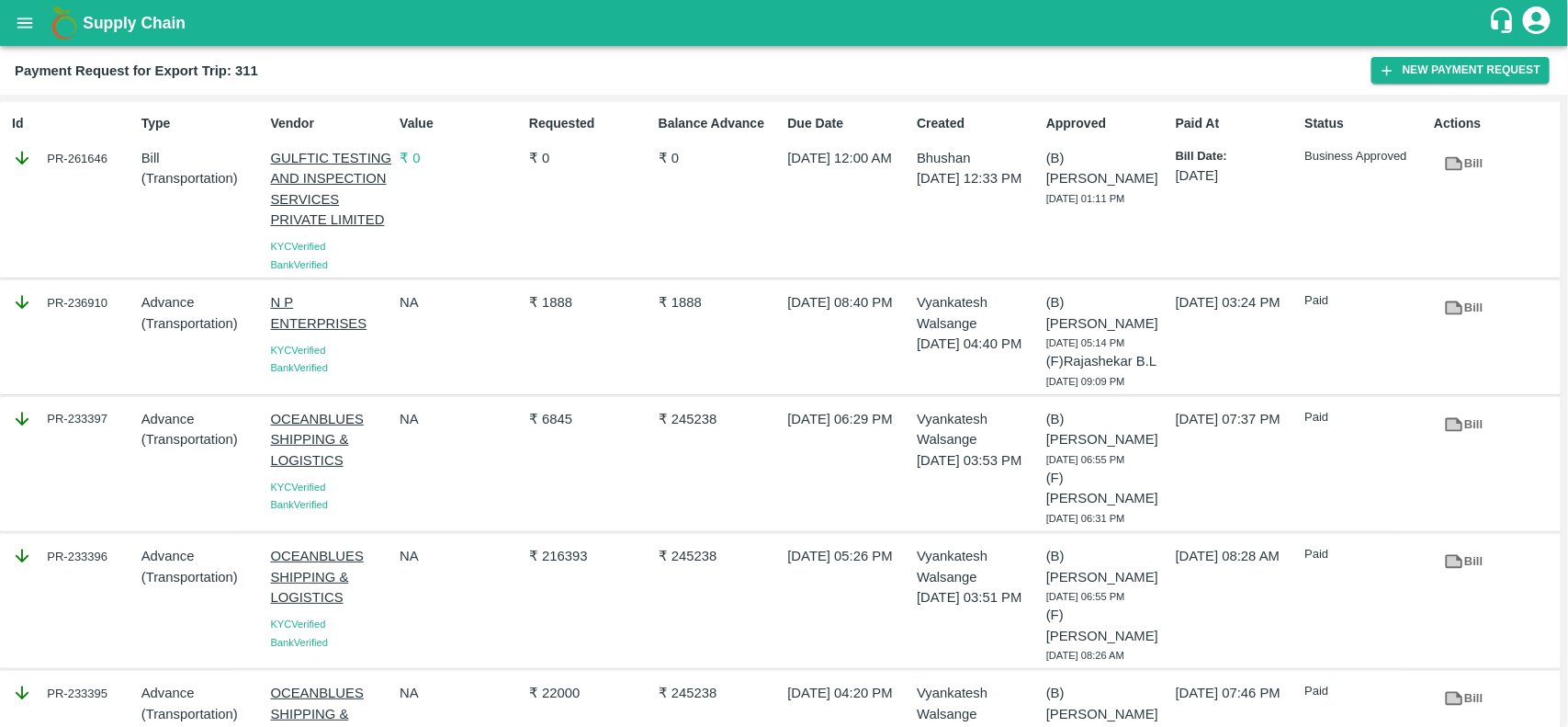
scroll to position [203, 0]
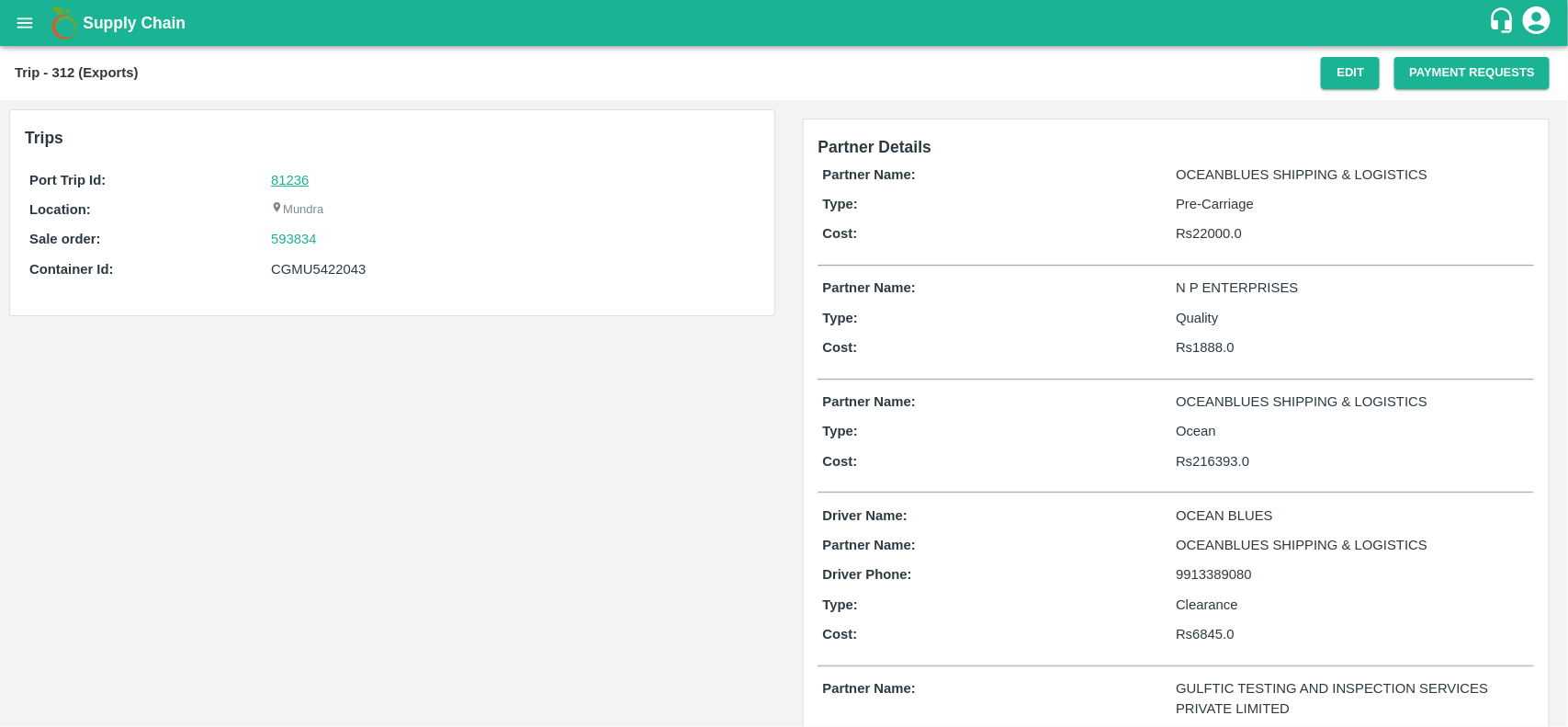
click at [300, 172] on link "81236" at bounding box center [289, 180] width 37 height 15
click at [337, 231] on div "593834" at bounding box center [512, 239] width 483 height 21
copy link "593834"
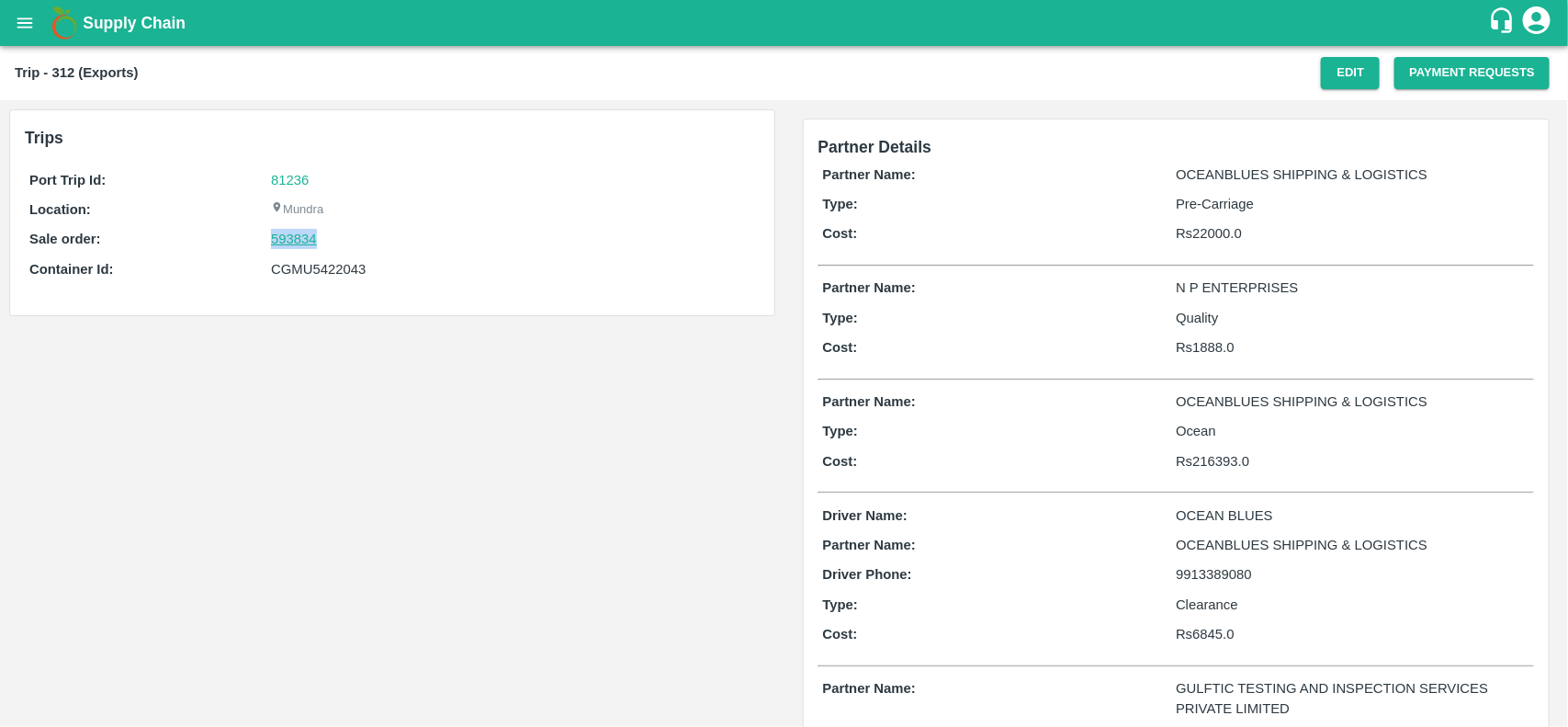
click at [312, 236] on link "593834" at bounding box center [293, 239] width 46 height 21
click at [314, 266] on div "CGMU5422043" at bounding box center [512, 270] width 483 height 21
copy div "CGMU5422043"
click at [314, 266] on div "CGMU5422043" at bounding box center [512, 270] width 483 height 21
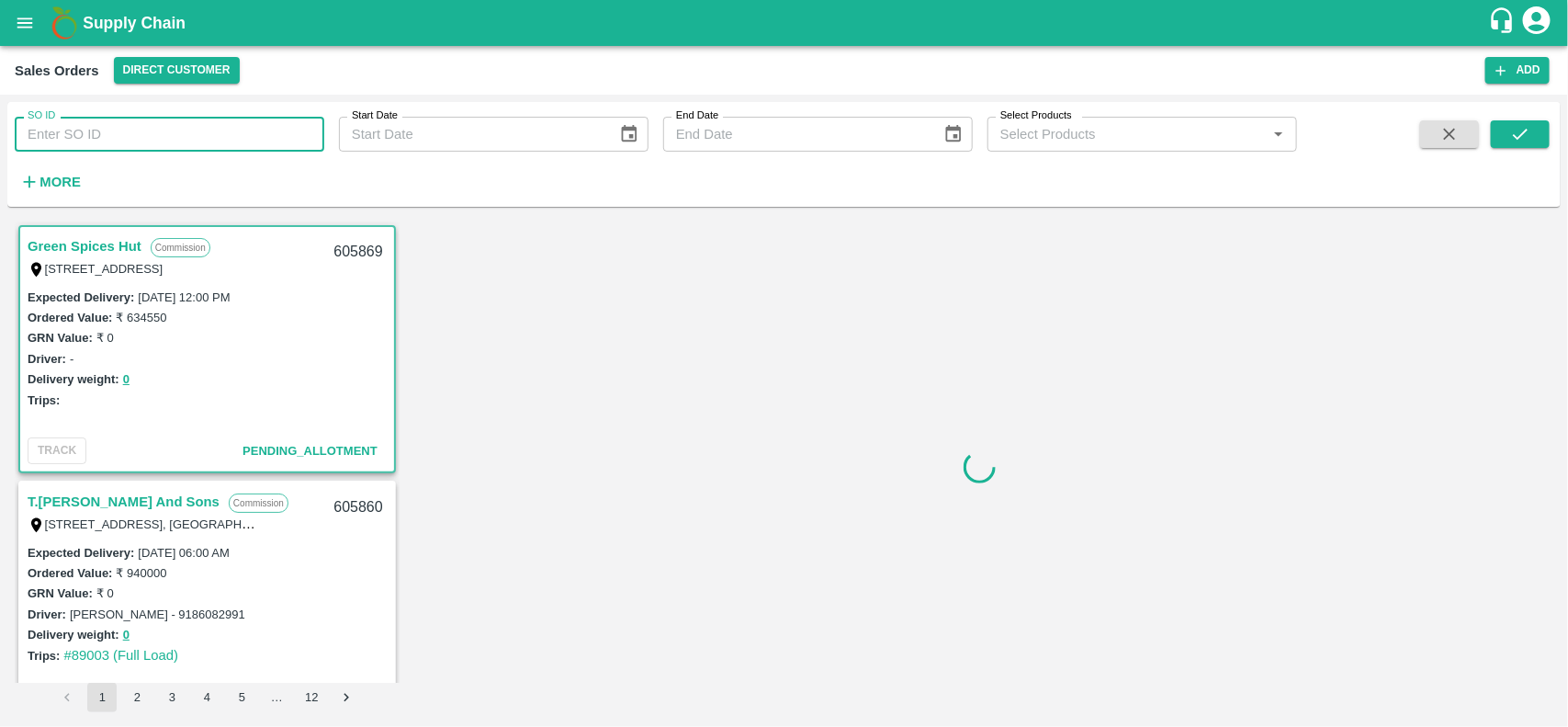
click at [144, 128] on input "SO ID" at bounding box center [170, 134] width 309 height 35
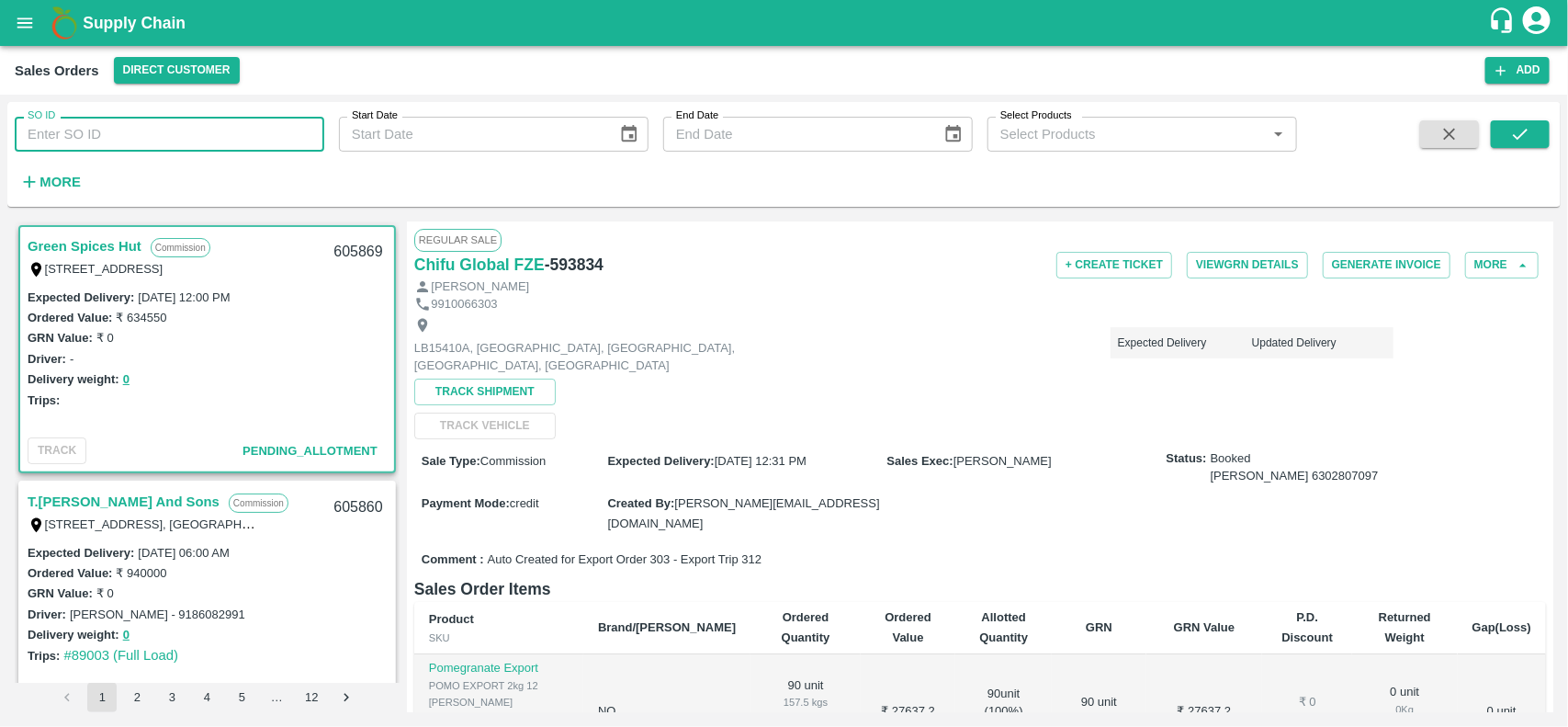
click at [144, 128] on input "SO ID" at bounding box center [170, 134] width 309 height 35
paste input "593834"
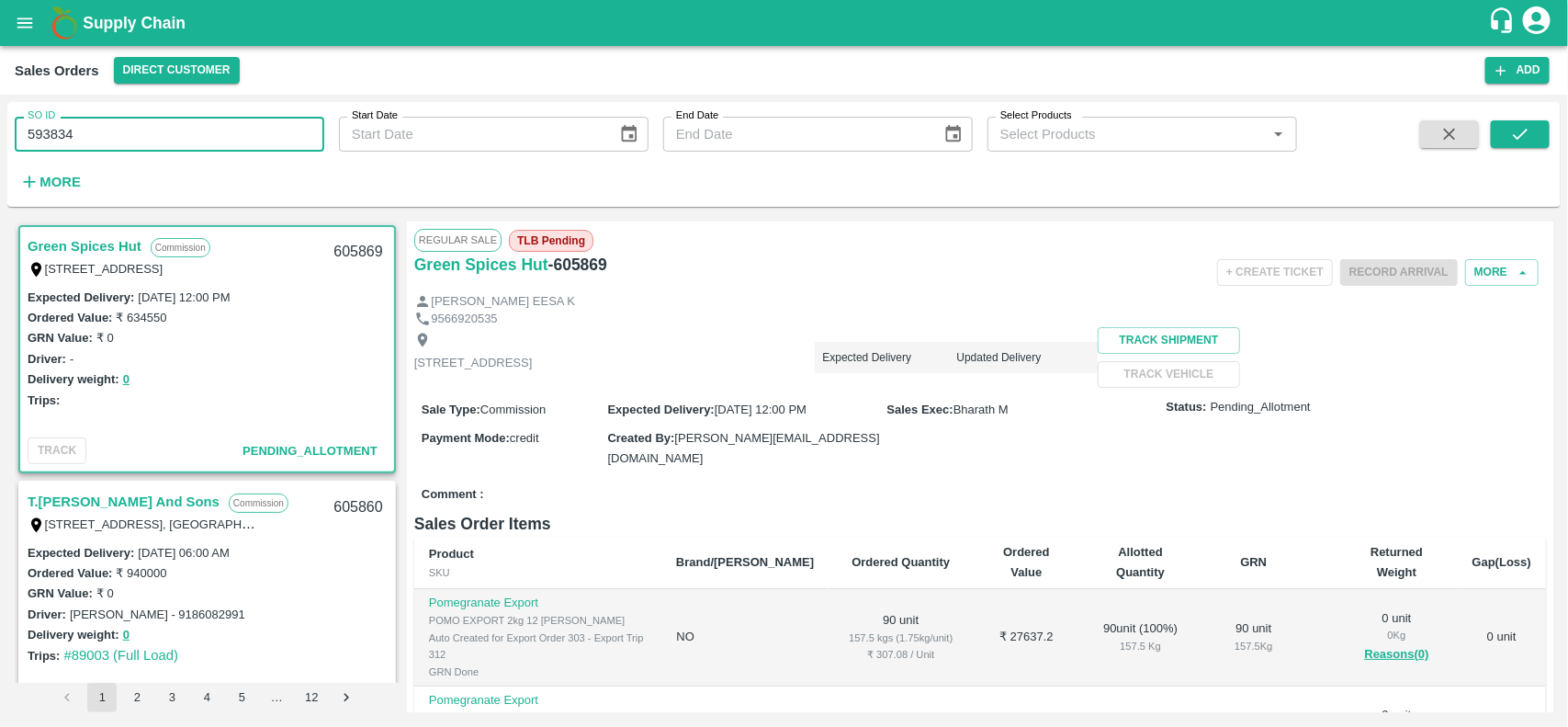
click at [144, 128] on input "593834" at bounding box center [170, 134] width 309 height 35
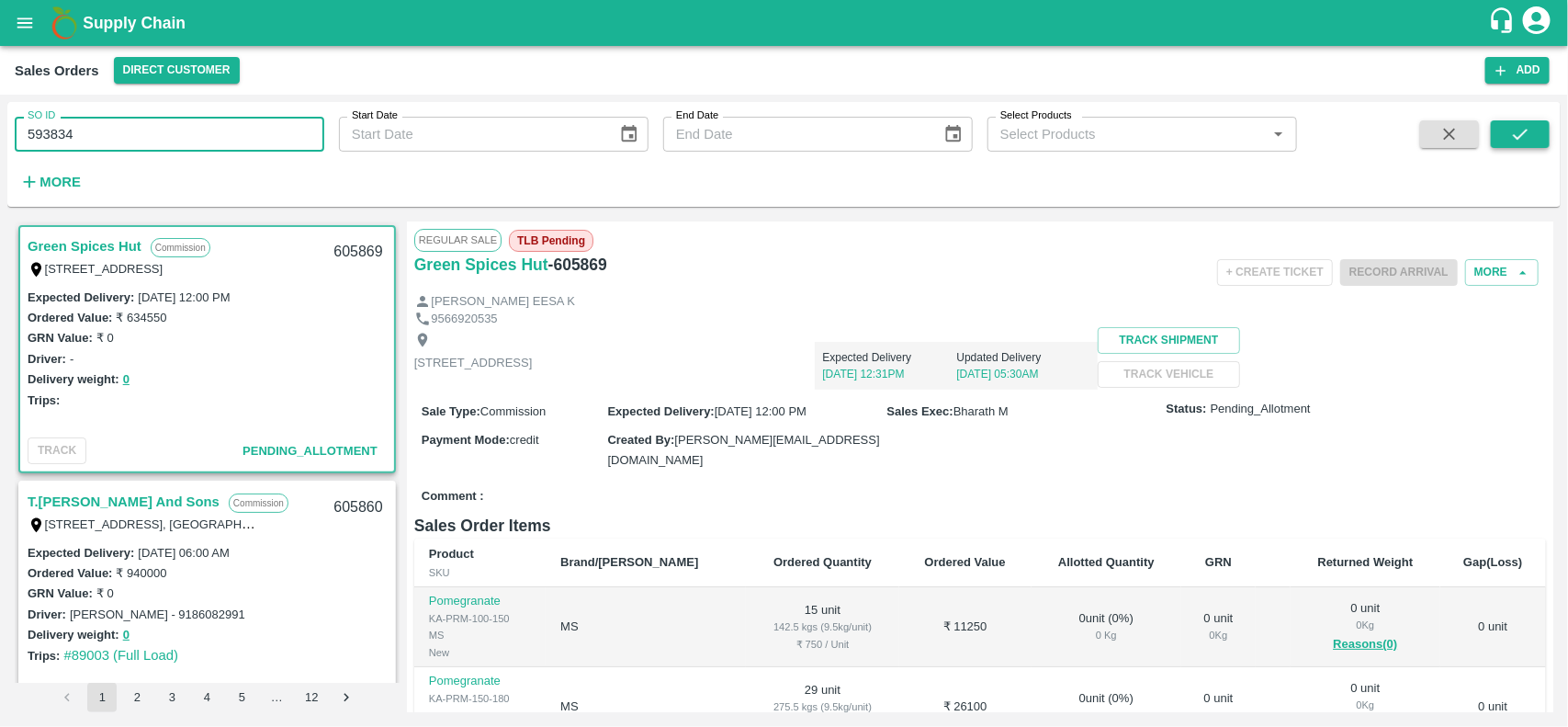
type input "593834"
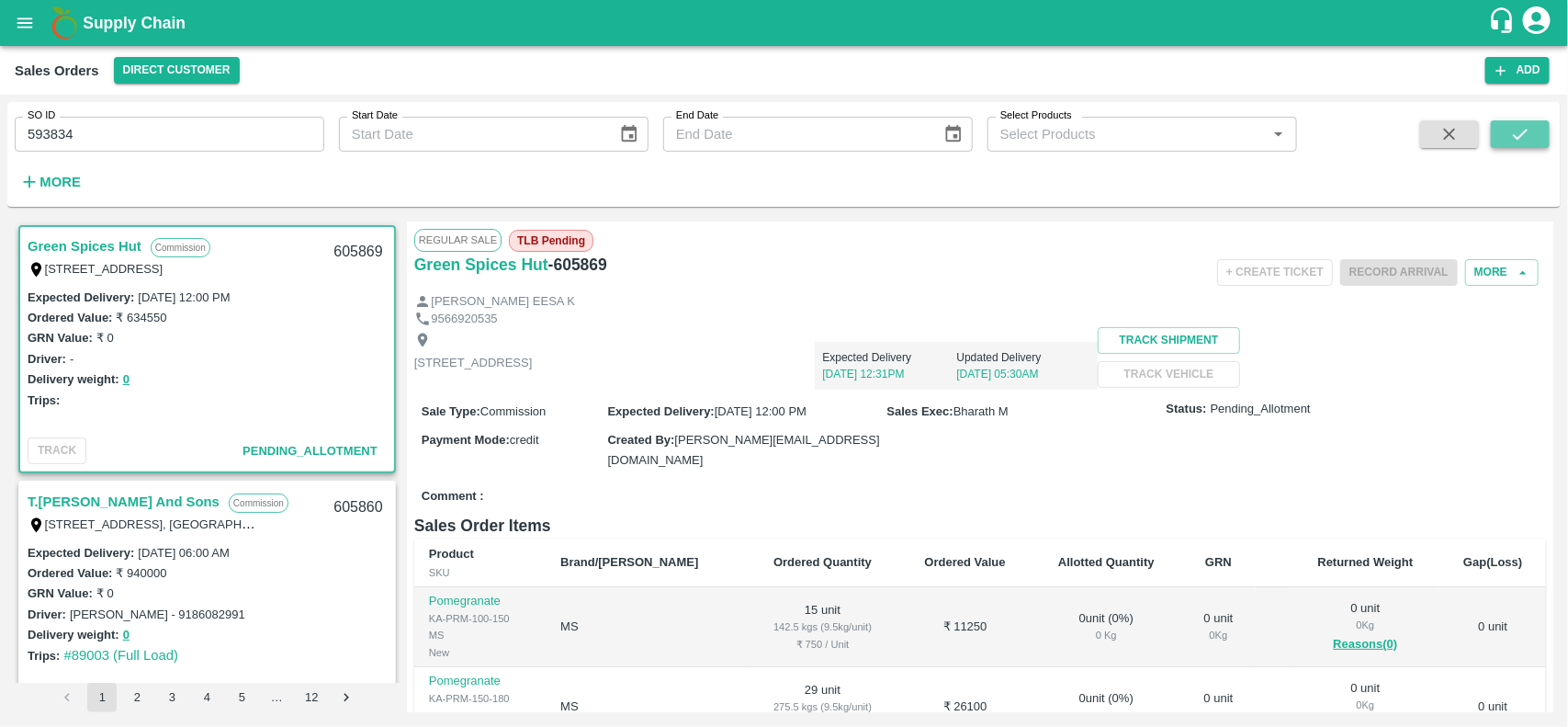
click at [1536, 129] on button "submit" at bounding box center [1520, 133] width 59 height 27
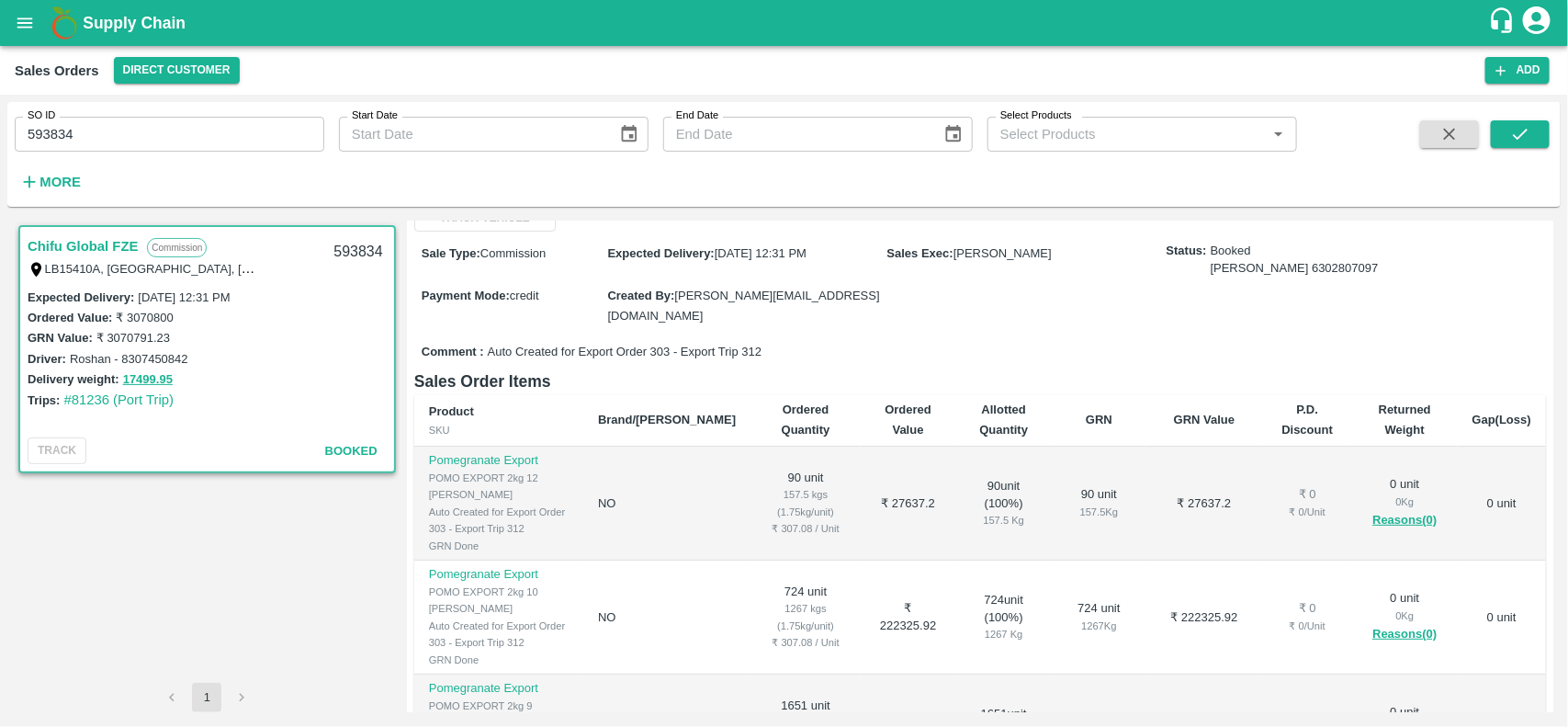
scroll to position [126, 0]
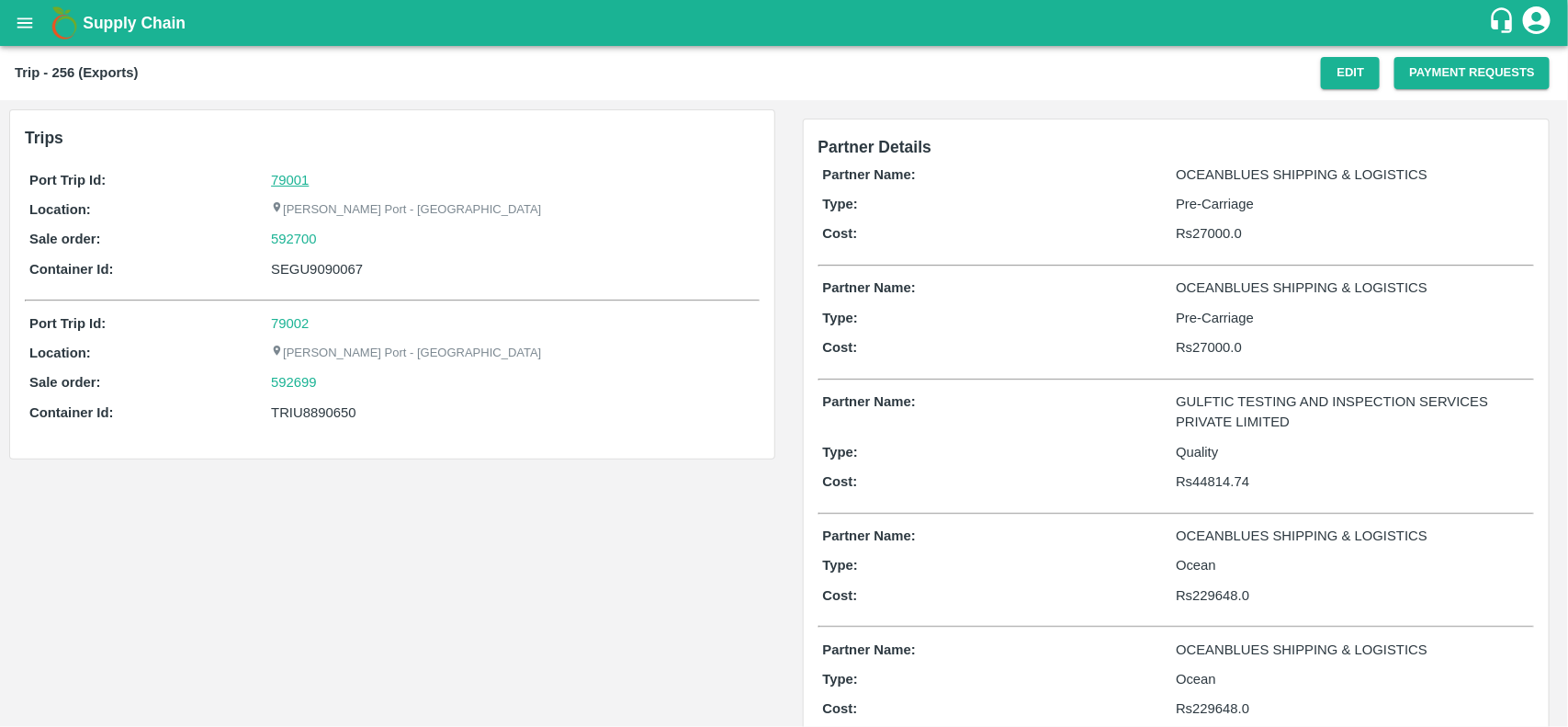
click at [287, 176] on link "79001" at bounding box center [289, 180] width 37 height 15
click at [337, 232] on div "592700" at bounding box center [512, 239] width 483 height 21
copy link "592700"
click at [337, 232] on div "592700" at bounding box center [512, 239] width 483 height 21
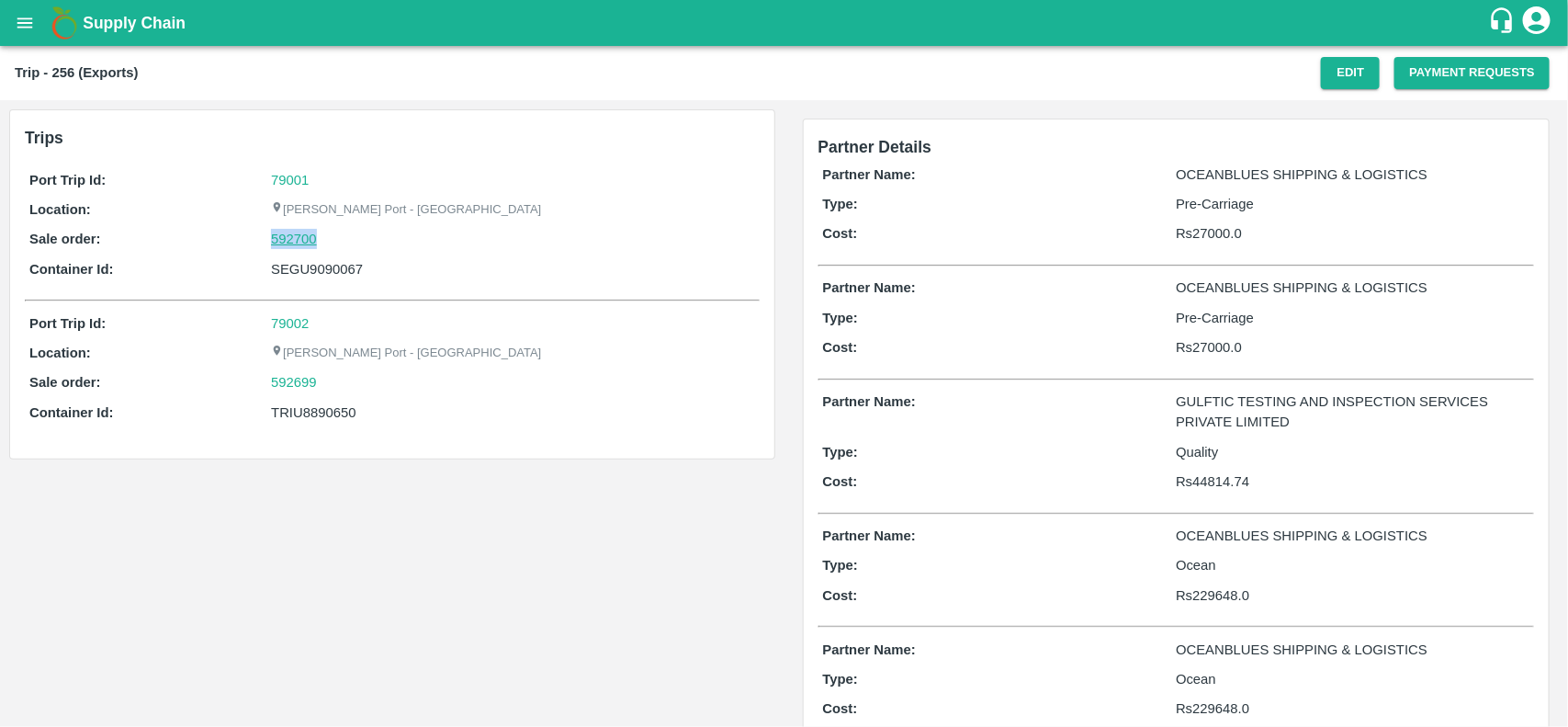
click at [306, 241] on link "592700" at bounding box center [293, 239] width 46 height 21
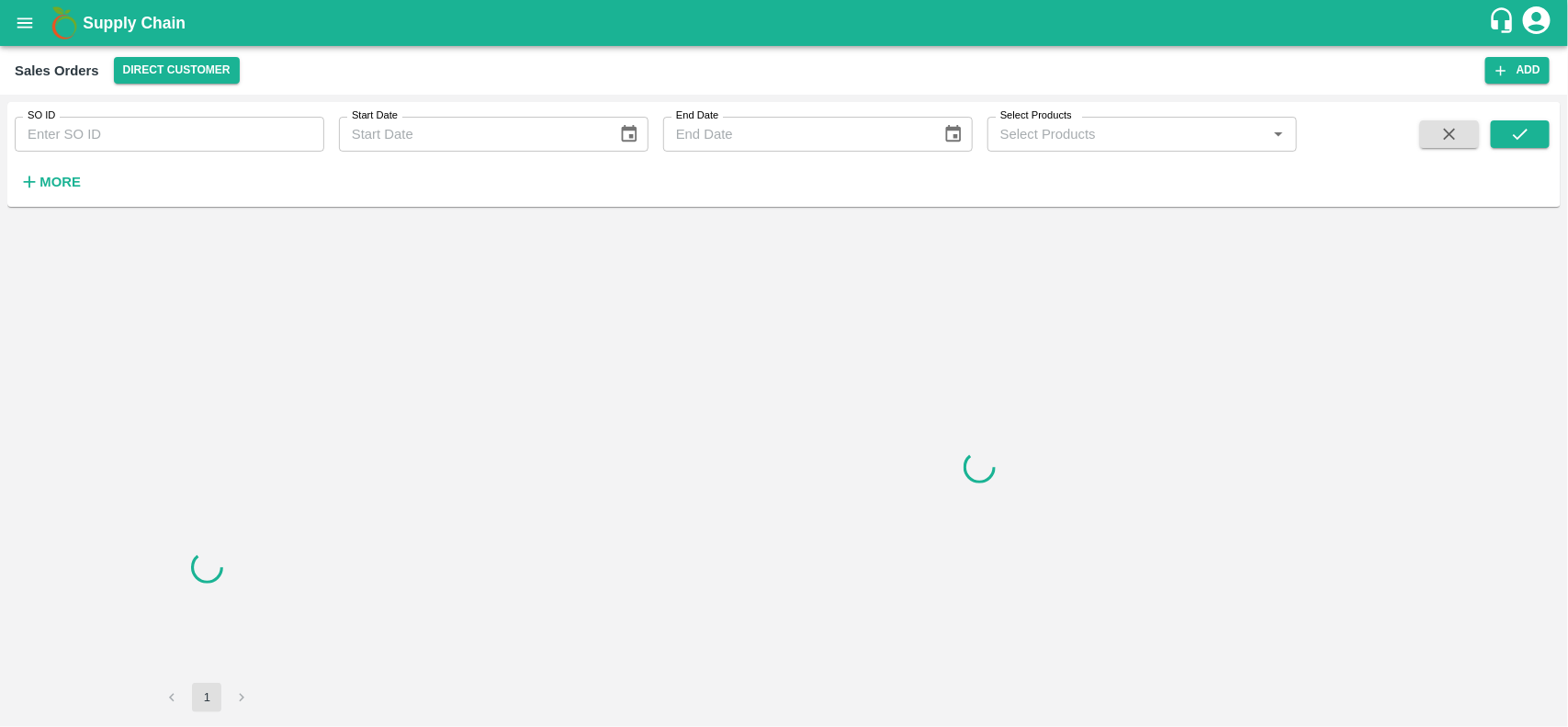
click at [111, 134] on input "SO ID" at bounding box center [170, 134] width 309 height 35
paste input "592700"
click at [111, 134] on input "SO ID" at bounding box center [170, 134] width 309 height 35
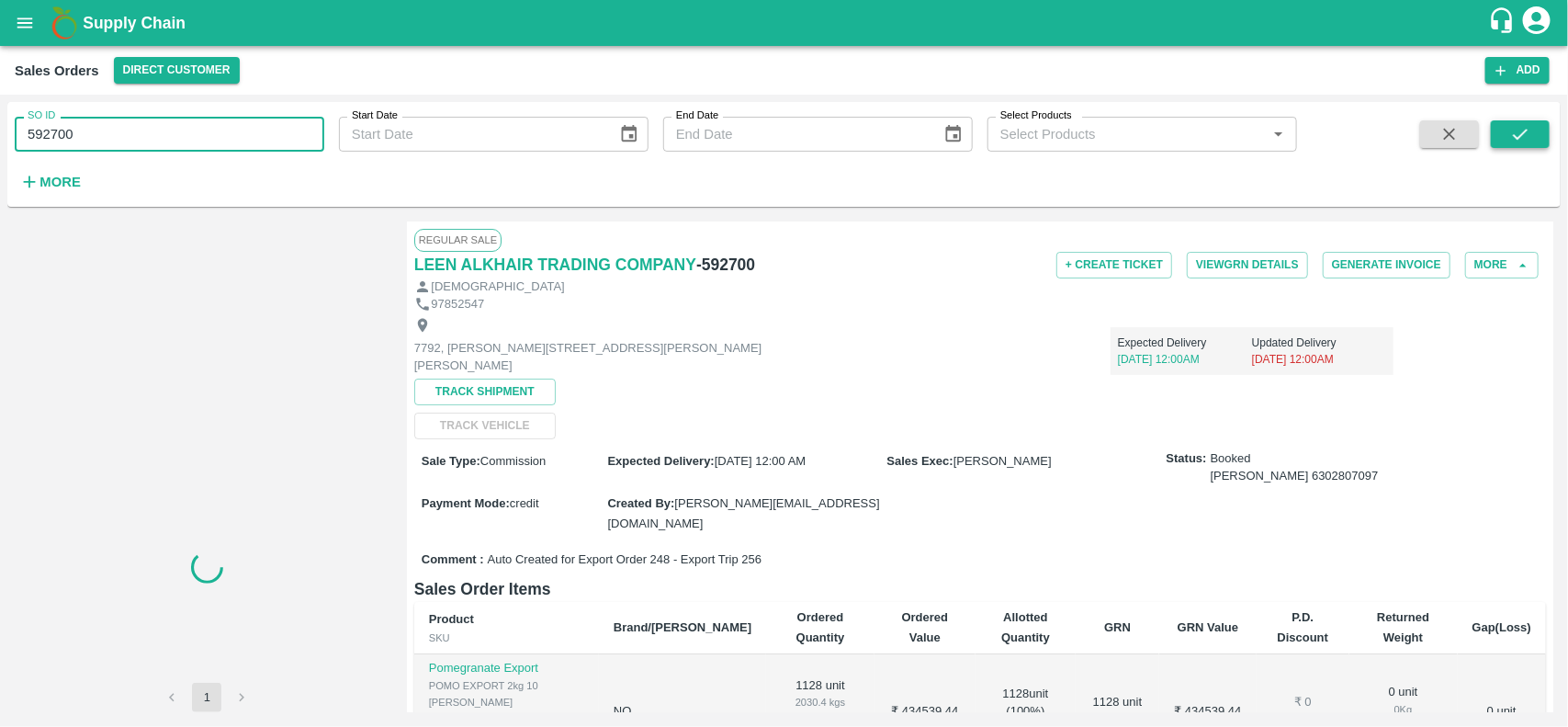
type input "592700"
click at [1541, 142] on button "submit" at bounding box center [1520, 133] width 59 height 27
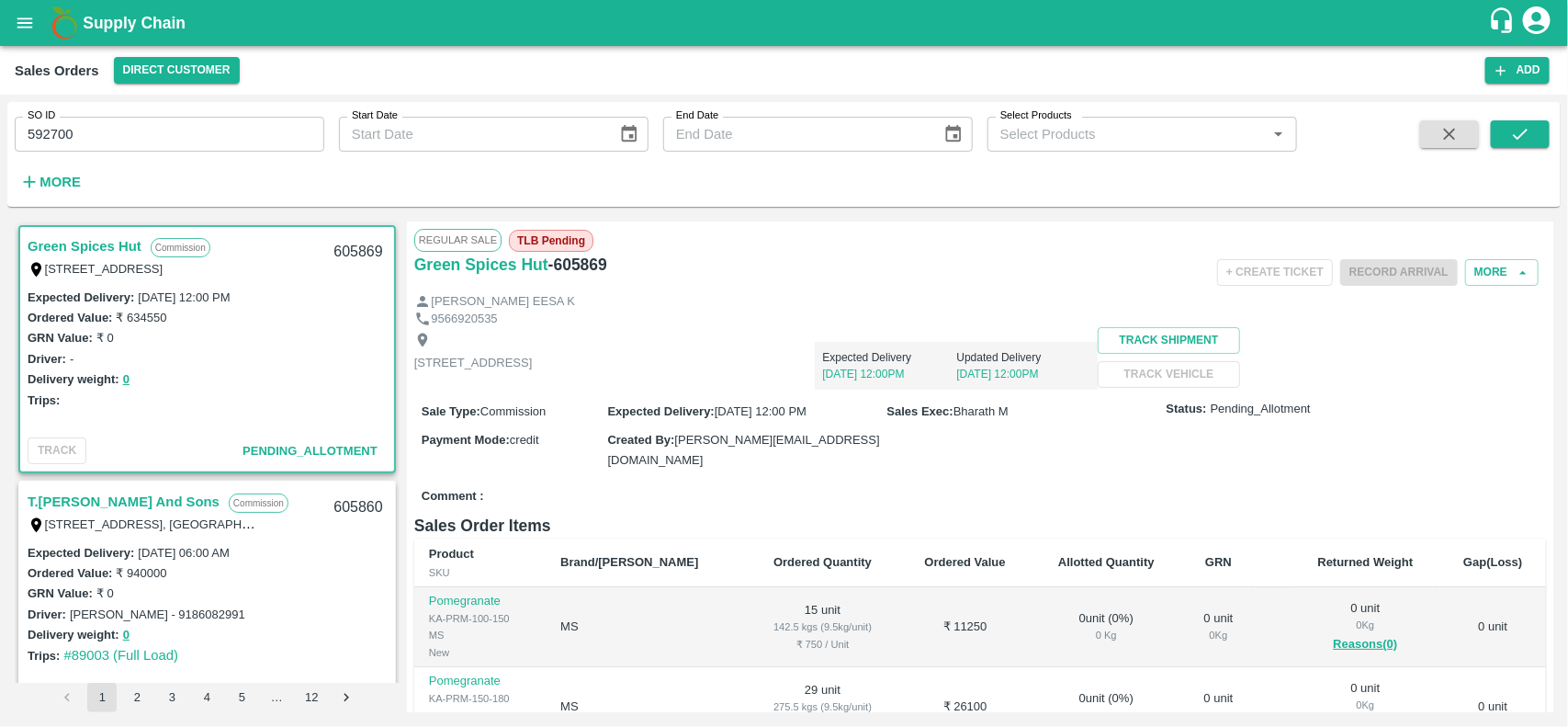
scroll to position [3, 0]
click at [267, 121] on input "592700" at bounding box center [170, 134] width 309 height 35
click at [267, 121] on input "SO ID" at bounding box center [170, 134] width 309 height 35
paste input "text"
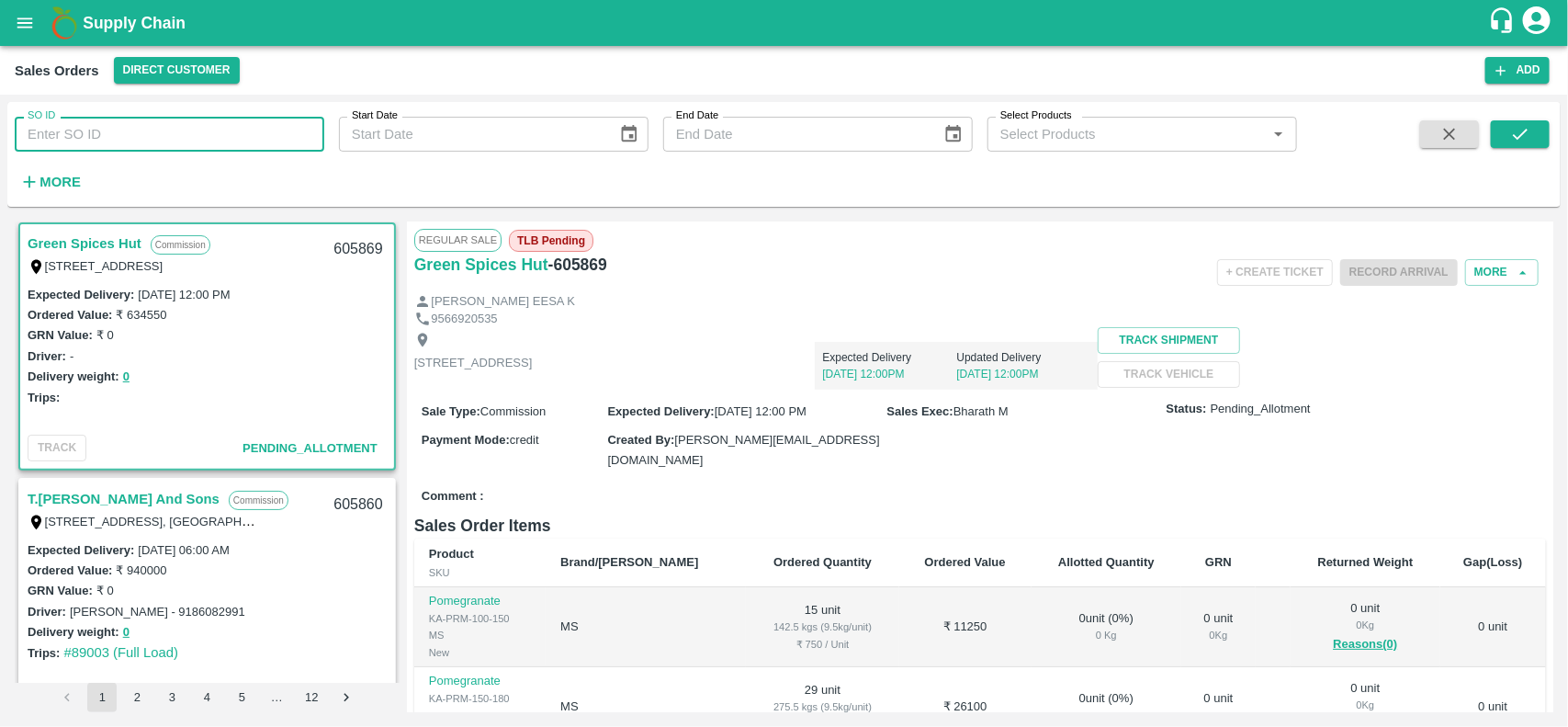
type input "592700"
click at [1516, 115] on div "SO ID 592700 SO ID Start Date Start Date End Date End Date Select Products Sele…" at bounding box center [784, 155] width 1553 height 90
click at [1516, 134] on icon "submit" at bounding box center [1520, 134] width 21 height 21
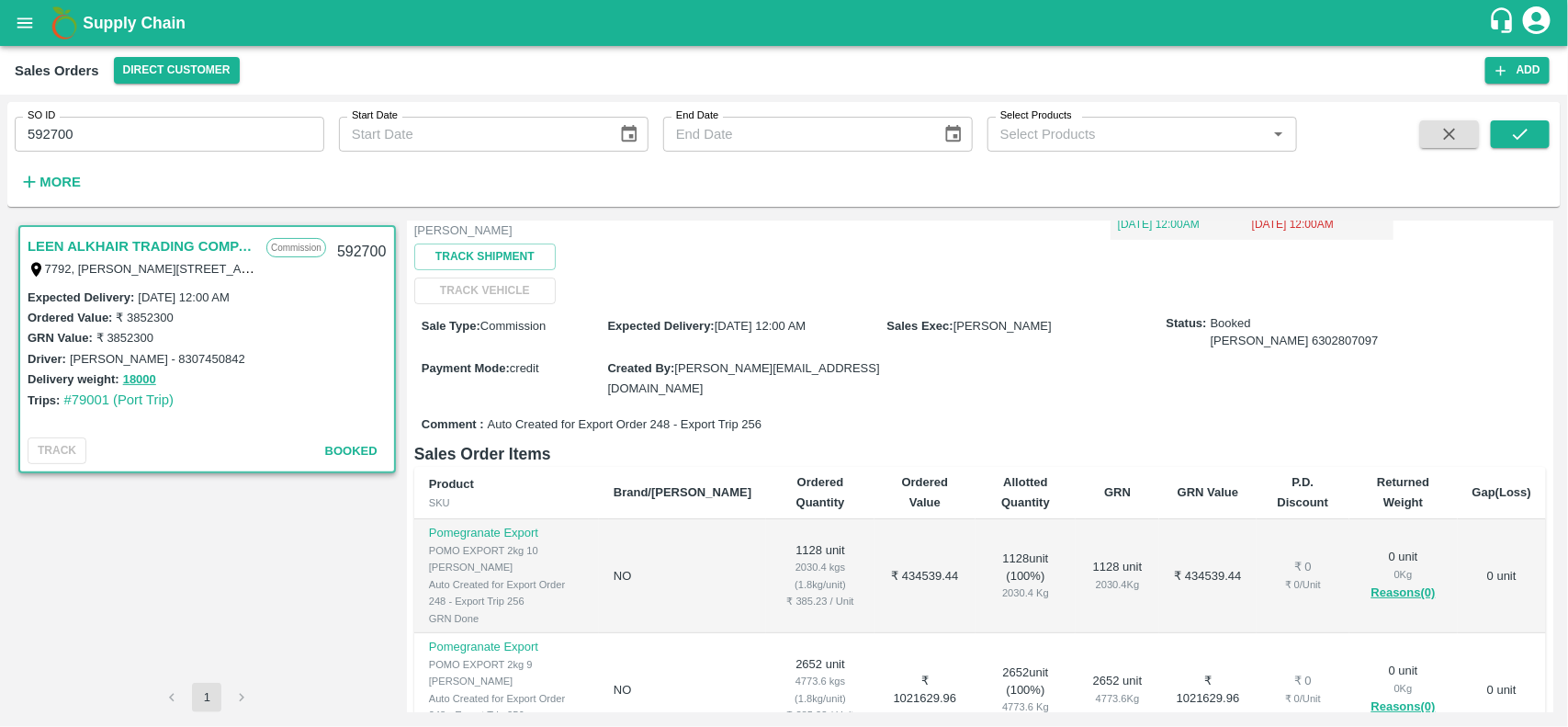
scroll to position [348, 0]
